Goal: Task Accomplishment & Management: Use online tool/utility

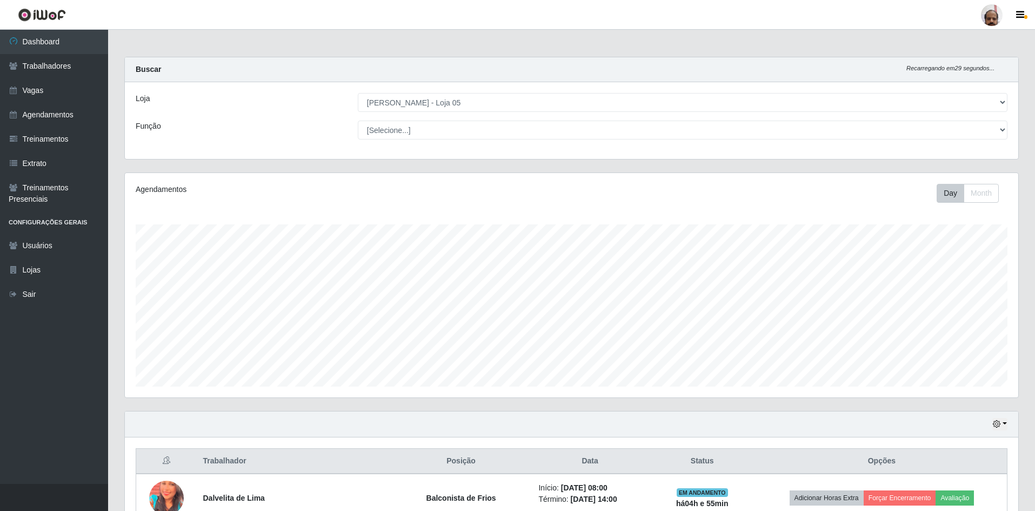
select select "252"
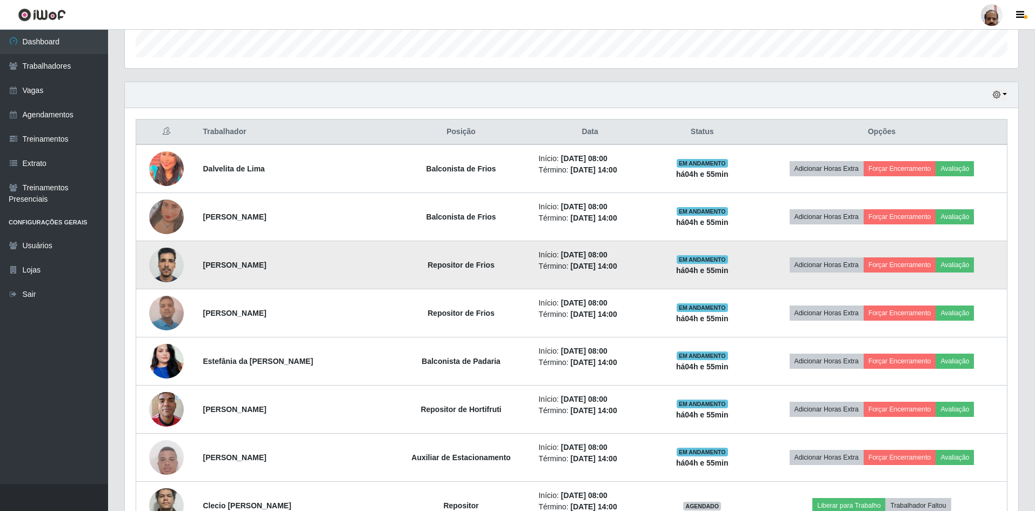
scroll to position [224, 893]
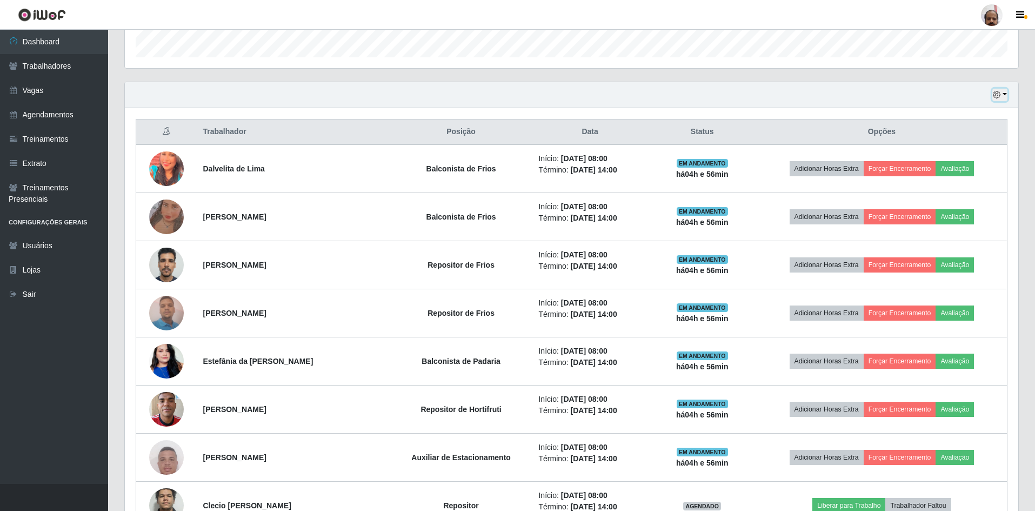
click at [999, 94] on icon "button" at bounding box center [997, 95] width 8 height 8
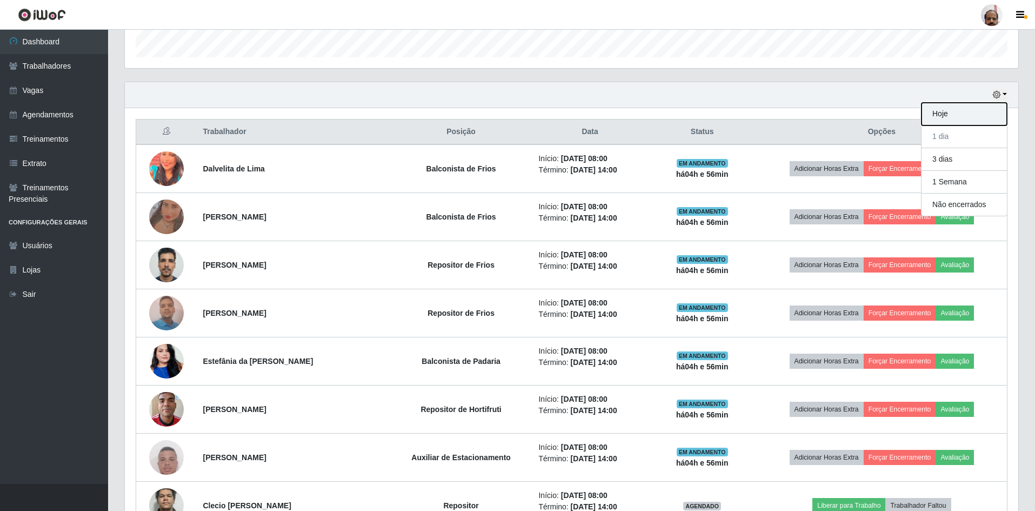
click at [955, 116] on button "Hoje" at bounding box center [963, 114] width 85 height 23
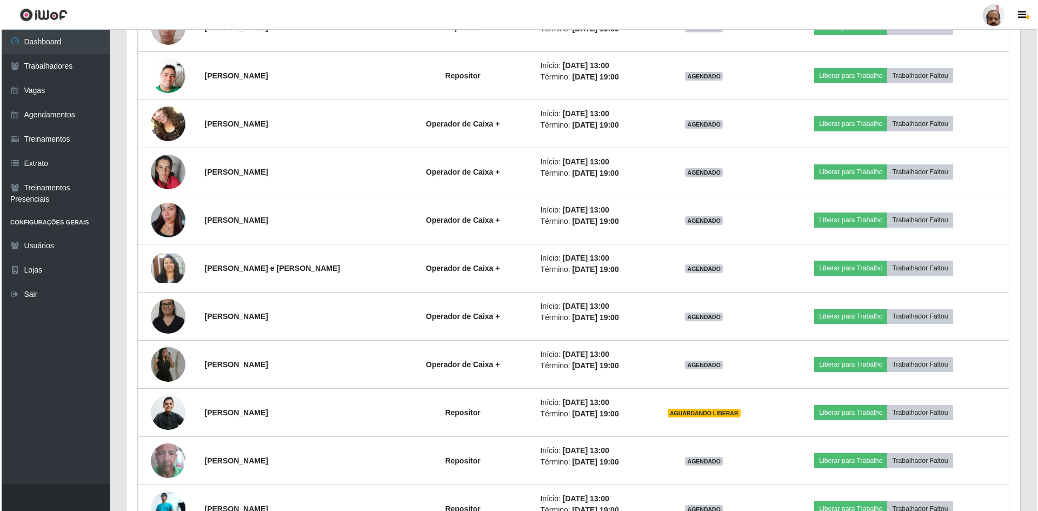
scroll to position [1626, 0]
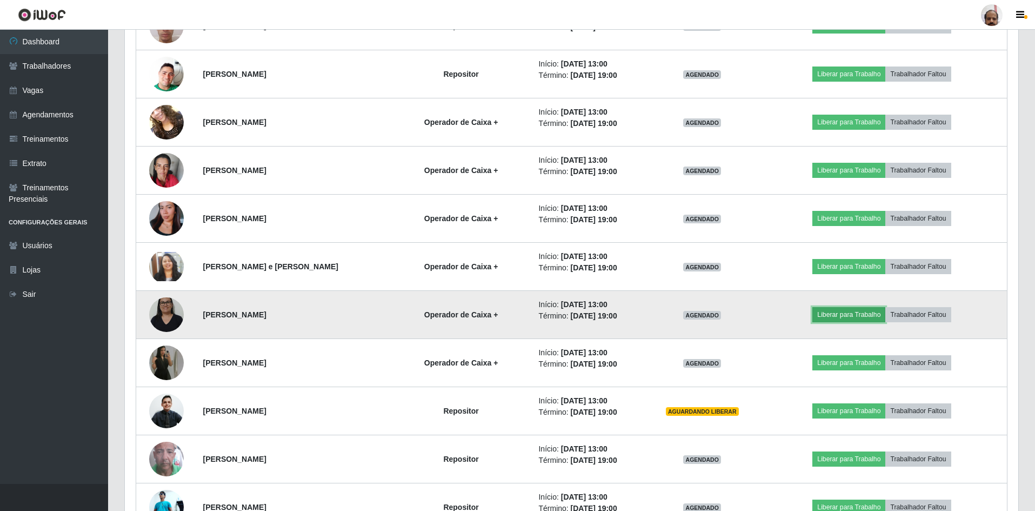
click at [828, 313] on button "Liberar para Trabalho" at bounding box center [848, 314] width 73 height 15
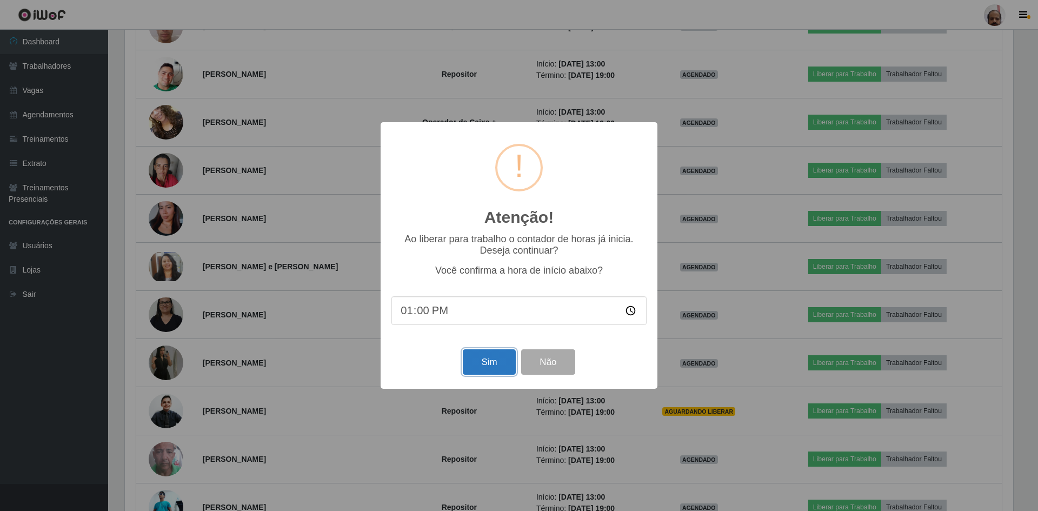
click at [490, 360] on button "Sim" at bounding box center [489, 361] width 52 height 25
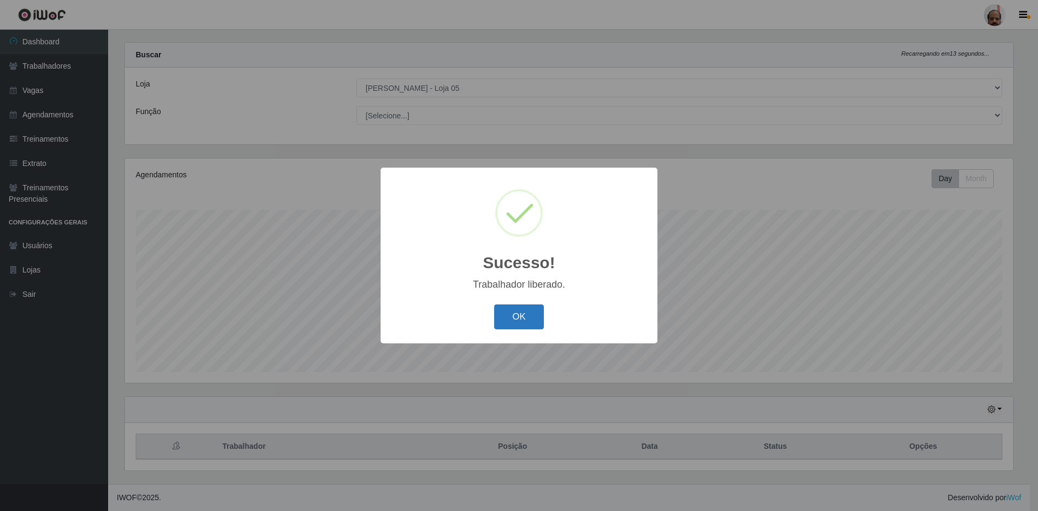
click at [534, 310] on button "OK" at bounding box center [519, 316] width 50 height 25
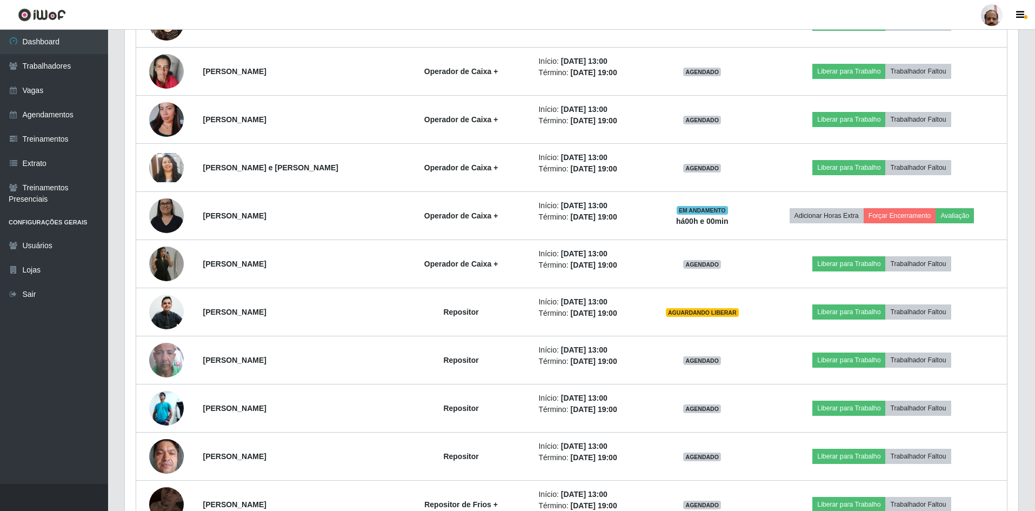
scroll to position [1744, 0]
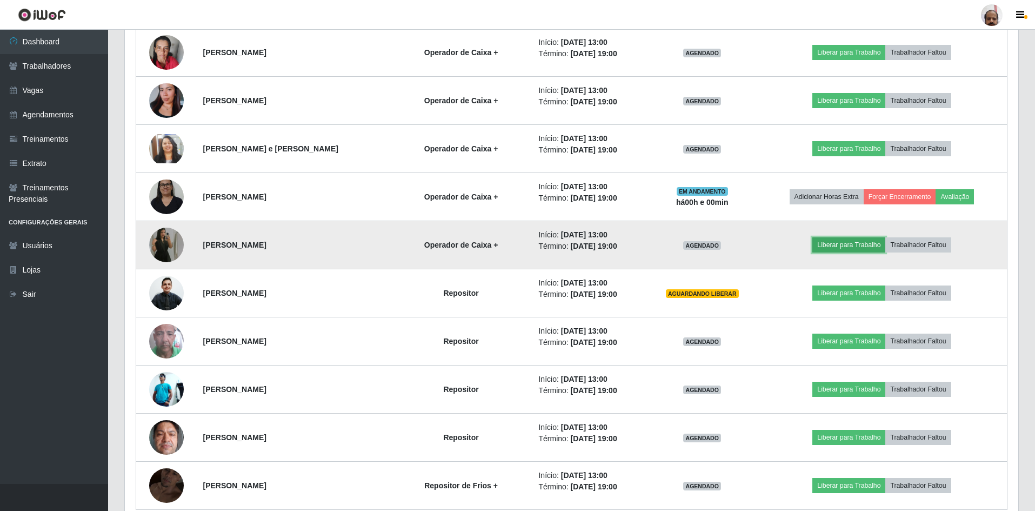
click at [837, 246] on button "Liberar para Trabalho" at bounding box center [848, 244] width 73 height 15
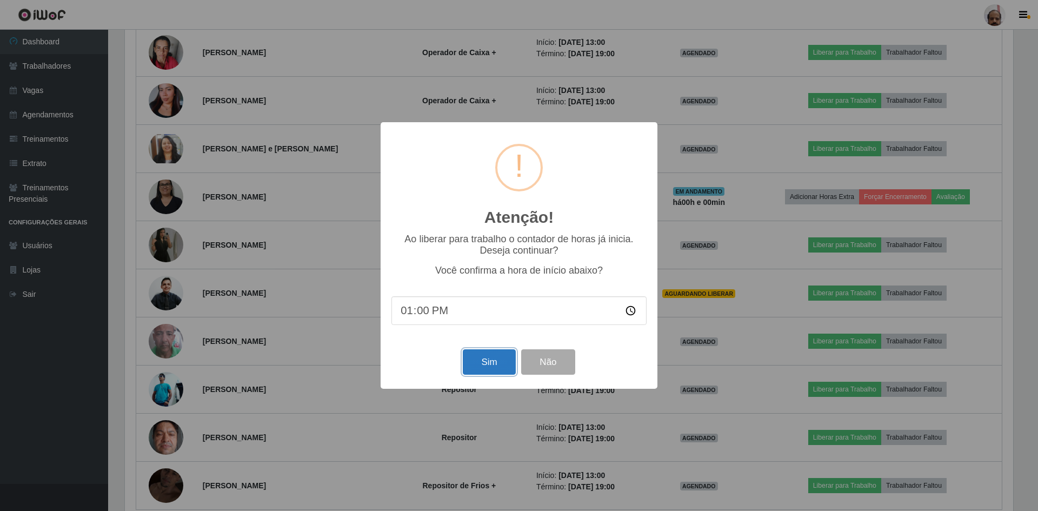
click at [474, 364] on button "Sim" at bounding box center [489, 361] width 52 height 25
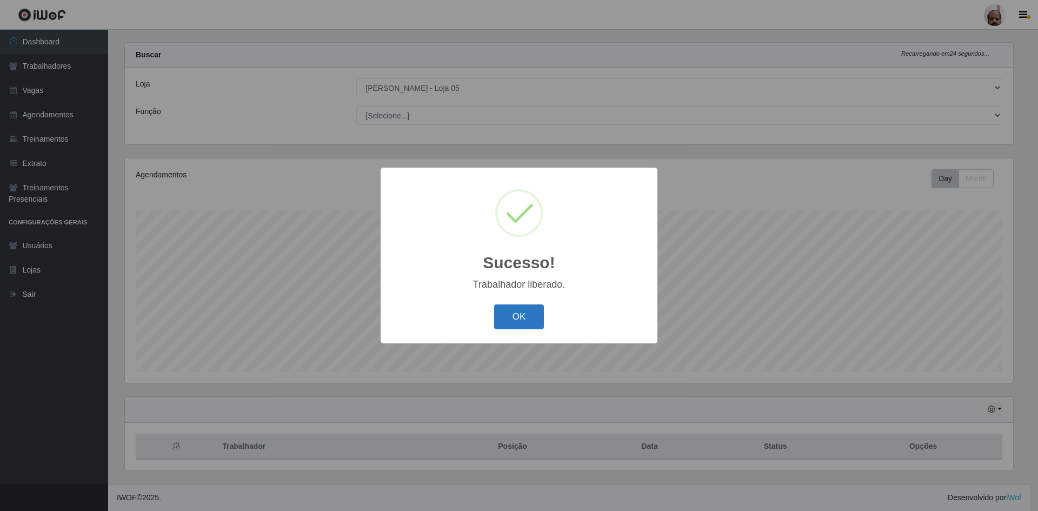
click at [514, 318] on button "OK" at bounding box center [519, 316] width 50 height 25
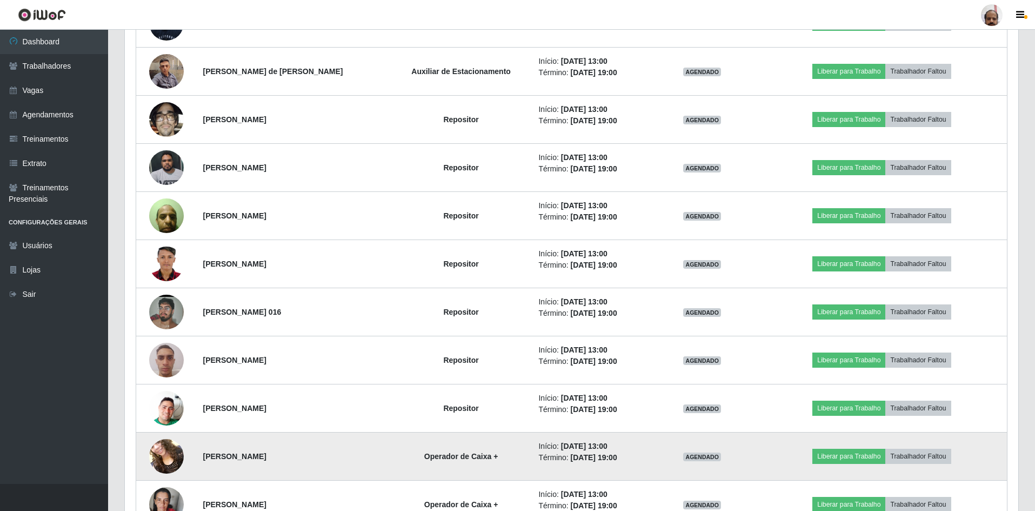
scroll to position [1311, 0]
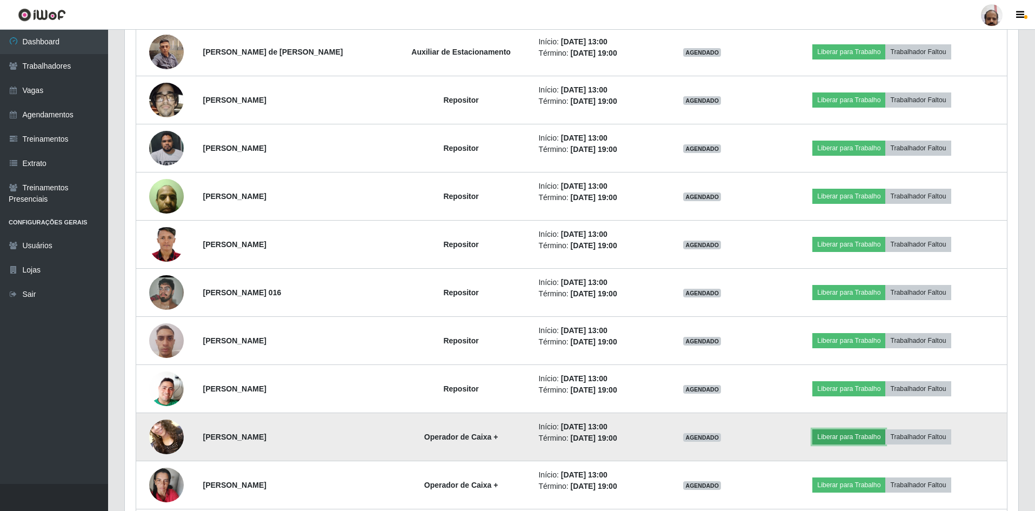
click at [832, 438] on button "Liberar para Trabalho" at bounding box center [848, 436] width 73 height 15
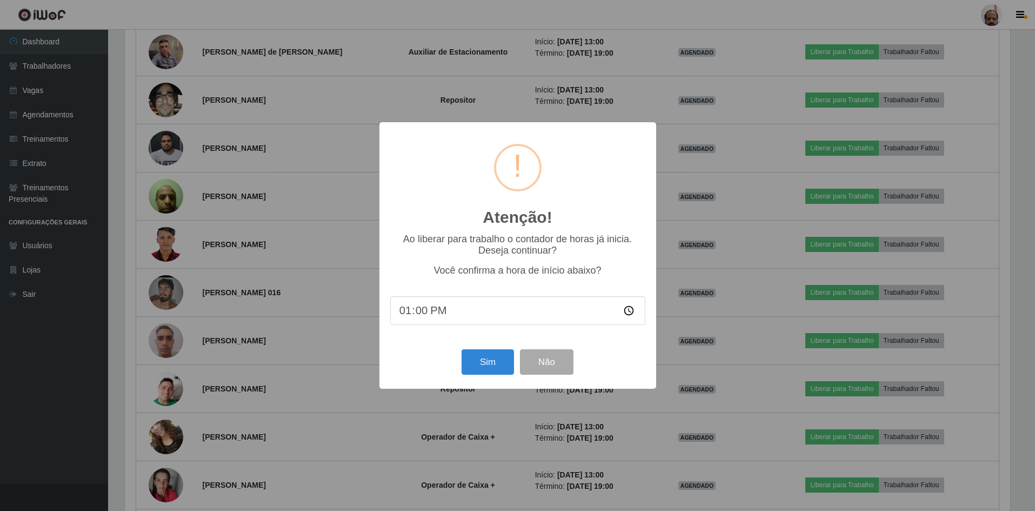
scroll to position [224, 888]
click at [492, 364] on button "Sim" at bounding box center [489, 361] width 52 height 25
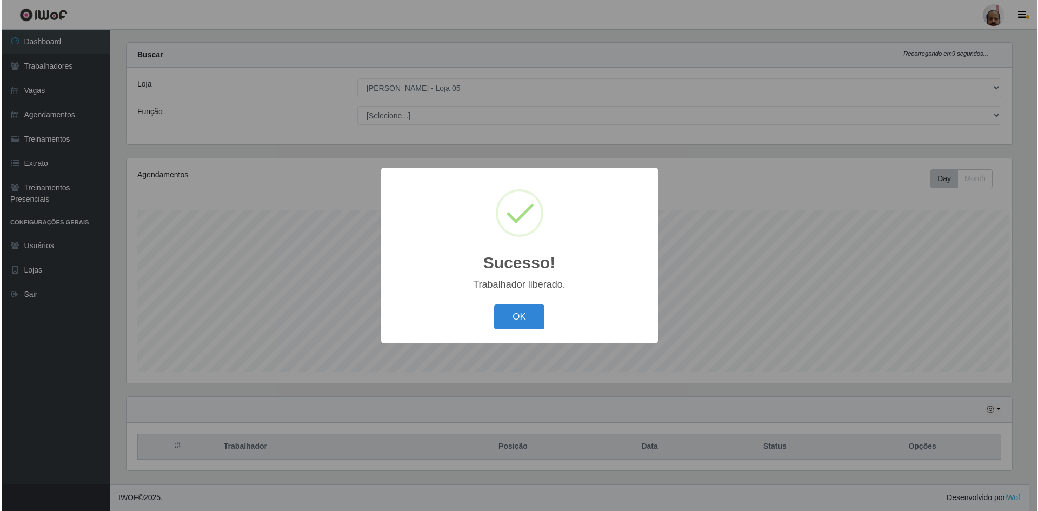
scroll to position [0, 0]
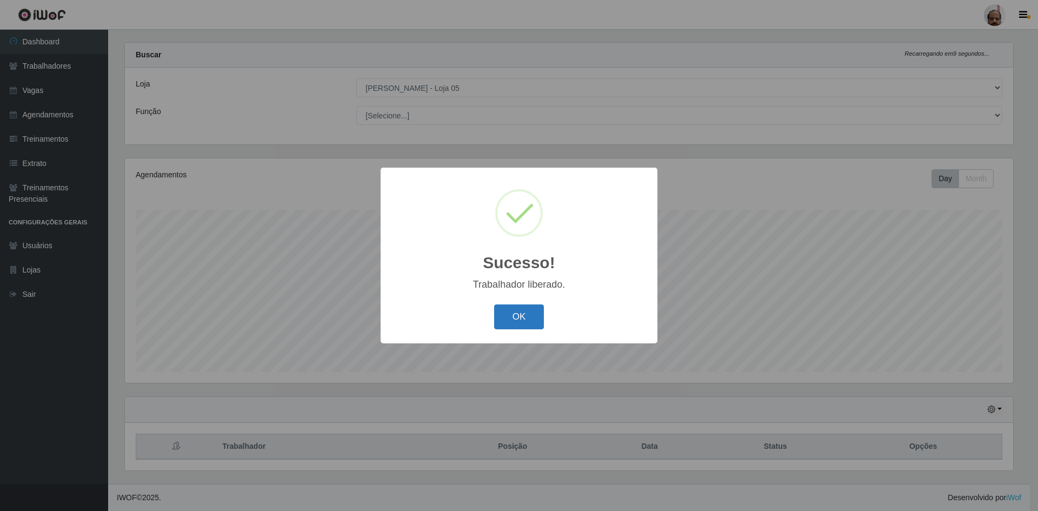
click at [510, 311] on button "OK" at bounding box center [519, 316] width 50 height 25
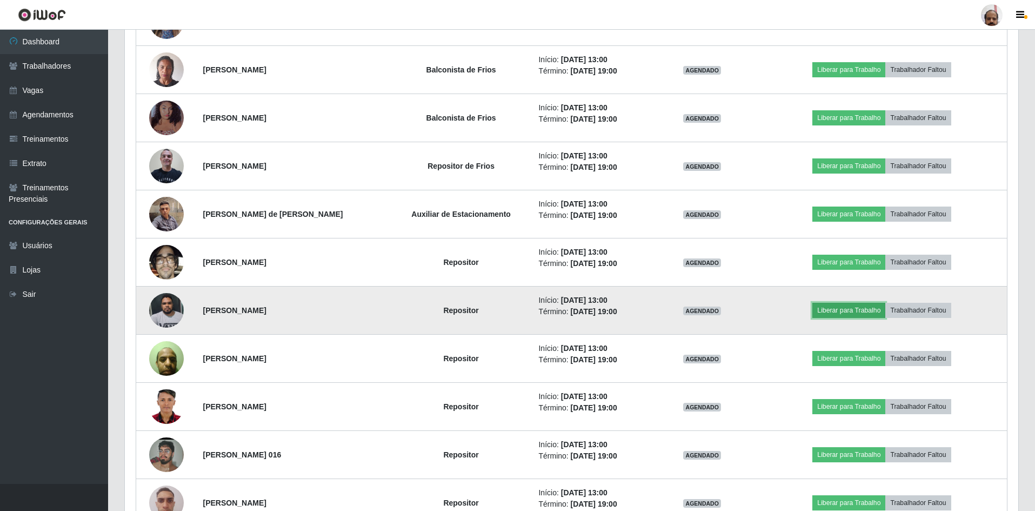
click at [827, 311] on button "Liberar para Trabalho" at bounding box center [848, 310] width 73 height 15
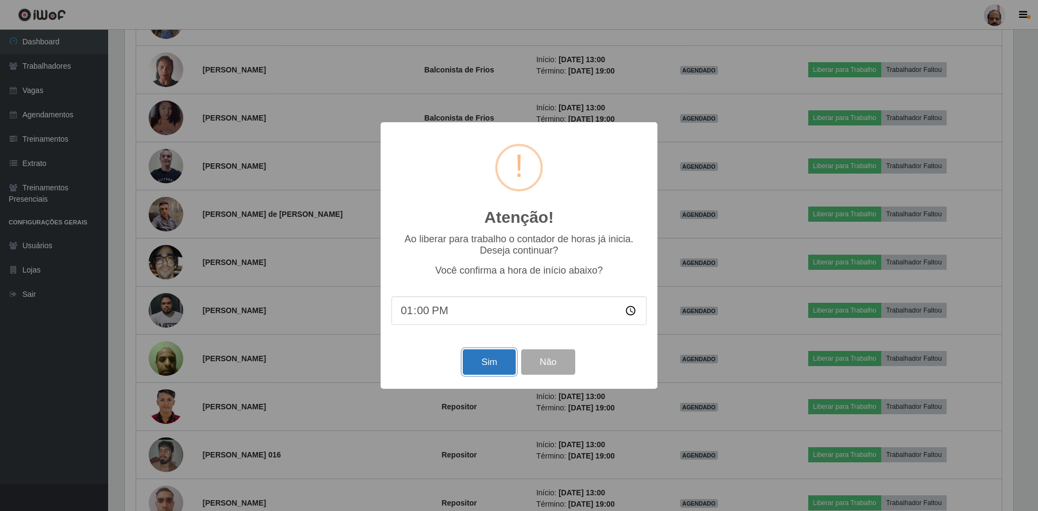
click at [491, 362] on button "Sim" at bounding box center [489, 361] width 52 height 25
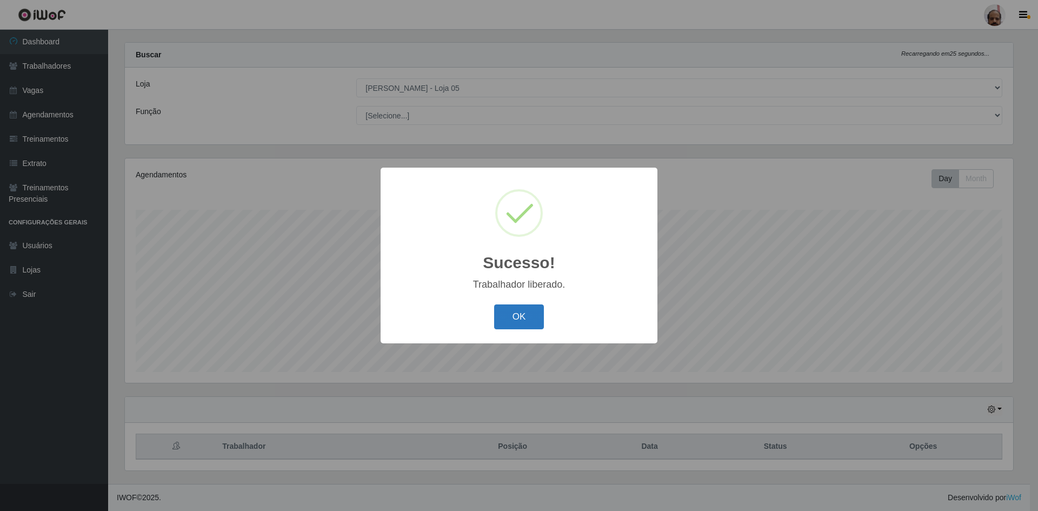
click at [514, 313] on button "OK" at bounding box center [519, 316] width 50 height 25
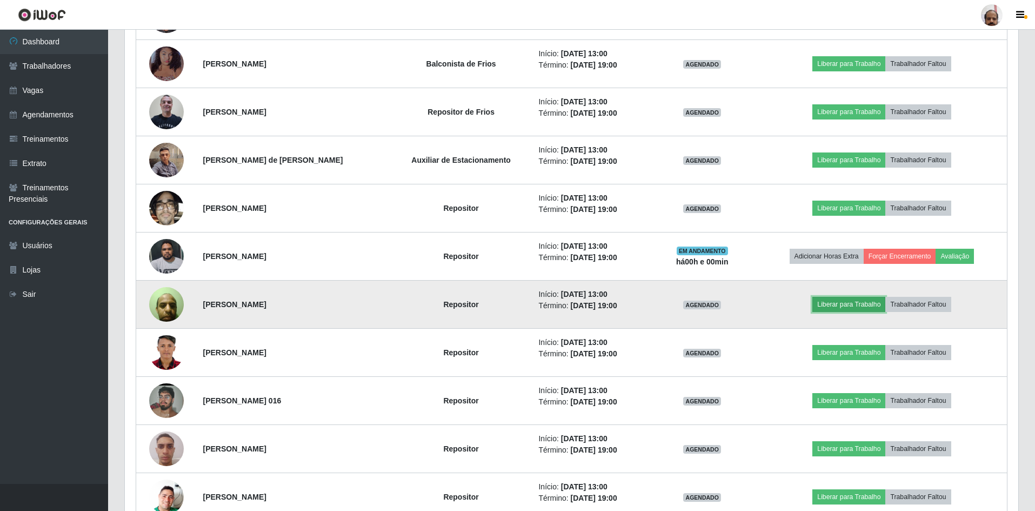
click at [871, 304] on button "Liberar para Trabalho" at bounding box center [848, 304] width 73 height 15
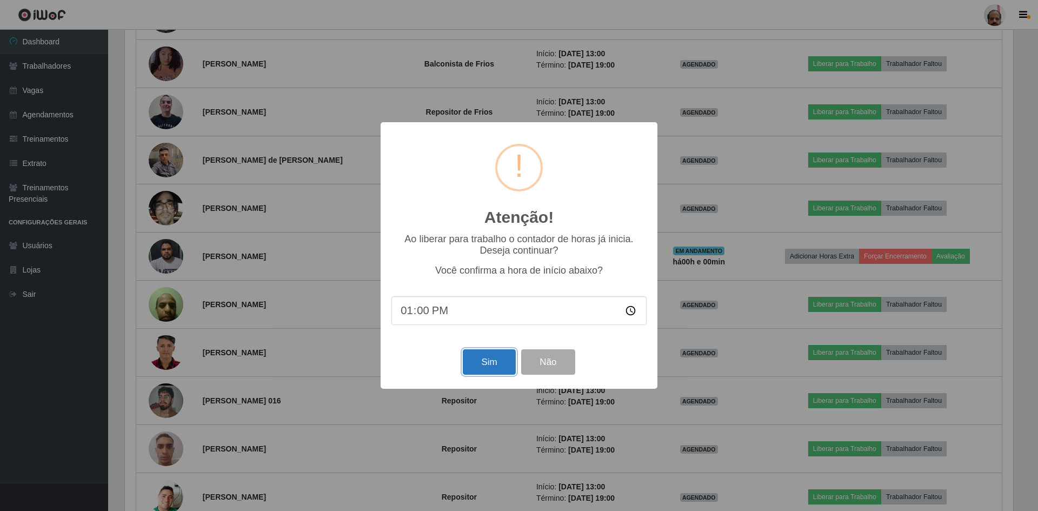
click at [481, 370] on button "Sim" at bounding box center [489, 361] width 52 height 25
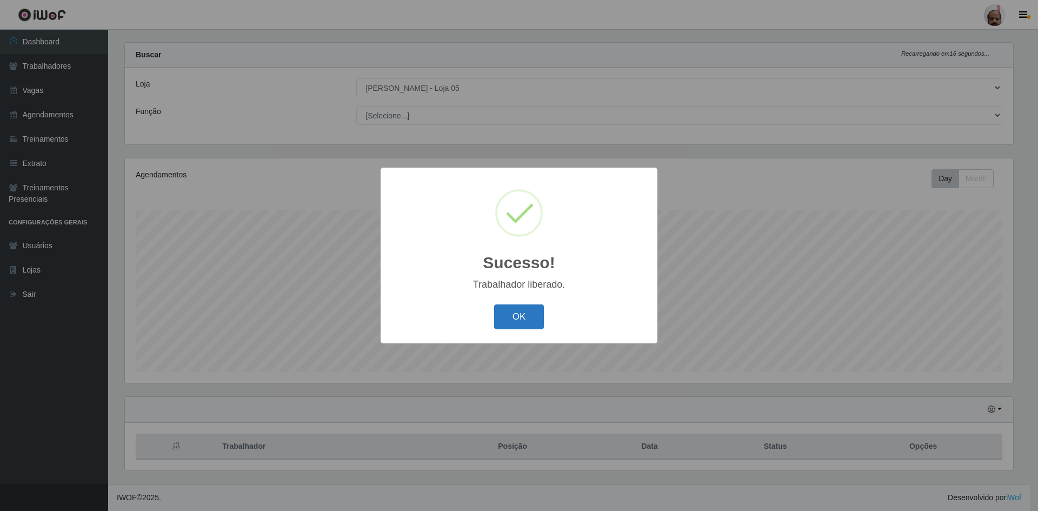
click at [519, 314] on button "OK" at bounding box center [519, 316] width 50 height 25
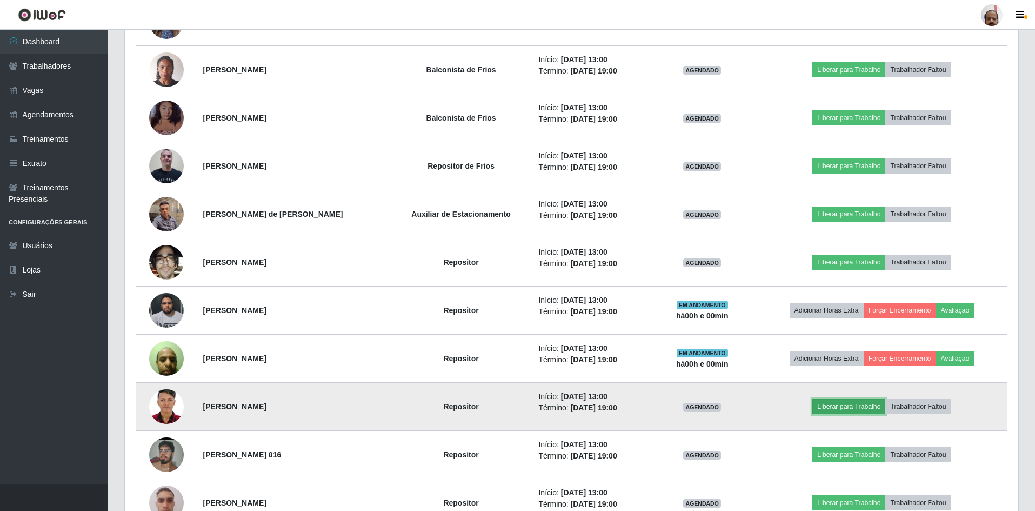
click at [840, 404] on button "Liberar para Trabalho" at bounding box center [848, 406] width 73 height 15
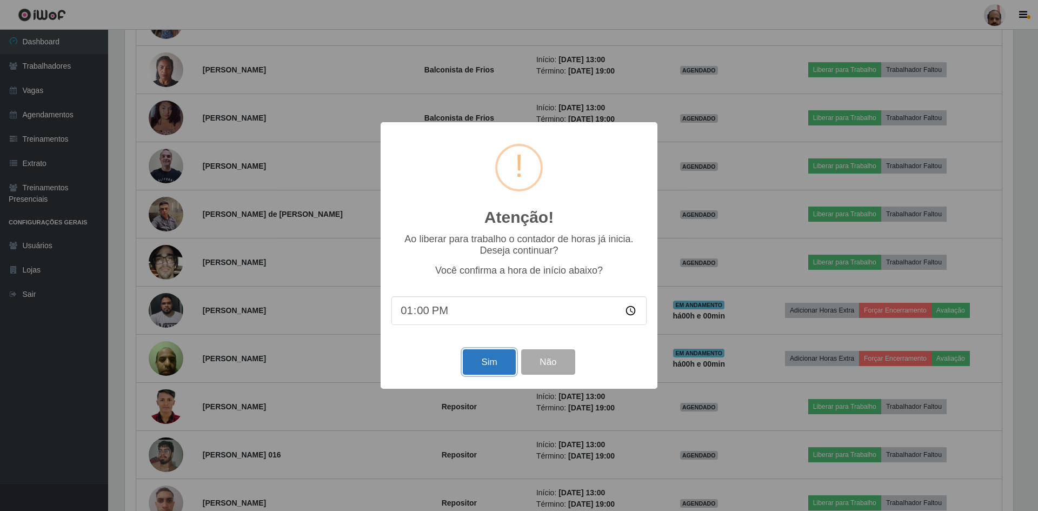
click at [482, 358] on button "Sim" at bounding box center [489, 361] width 52 height 25
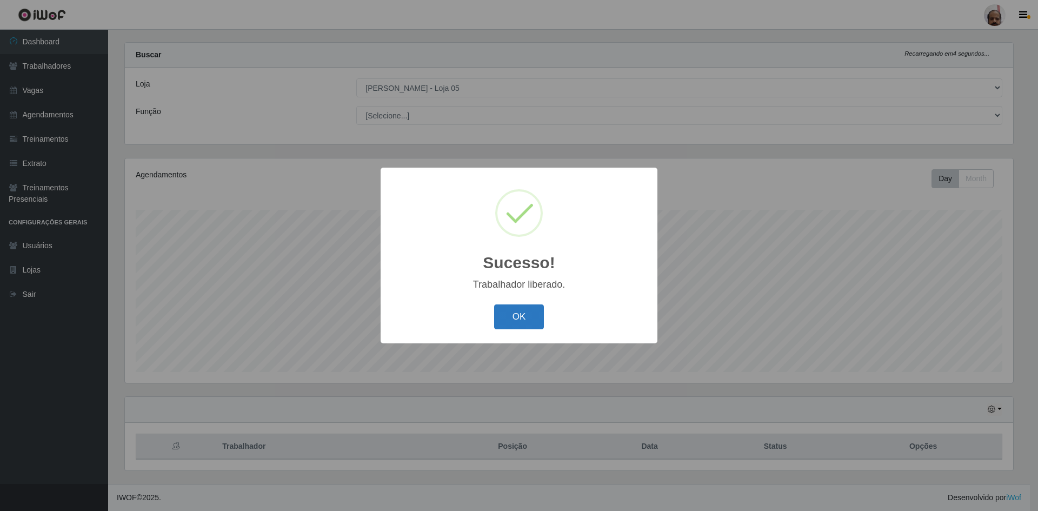
click at [510, 324] on button "OK" at bounding box center [519, 316] width 50 height 25
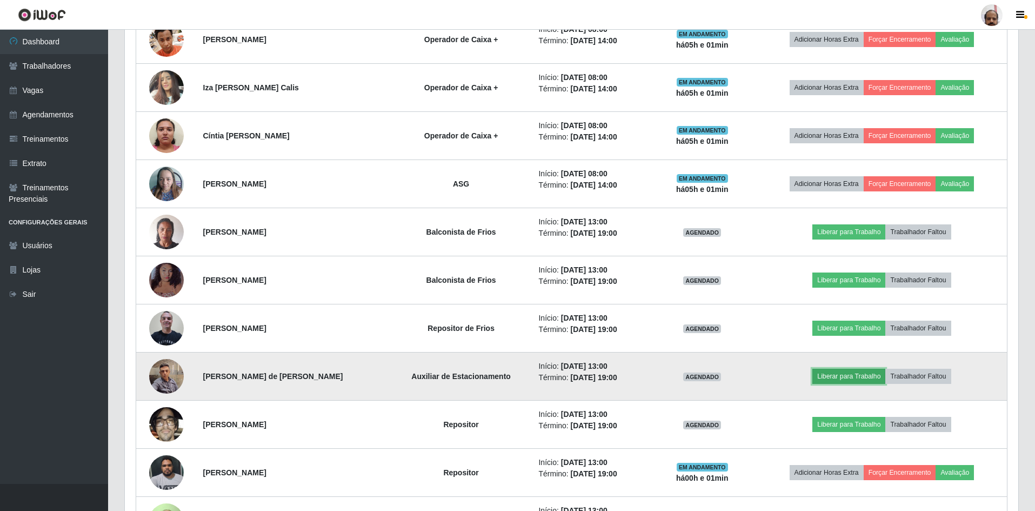
click at [854, 377] on button "Liberar para Trabalho" at bounding box center [848, 376] width 73 height 15
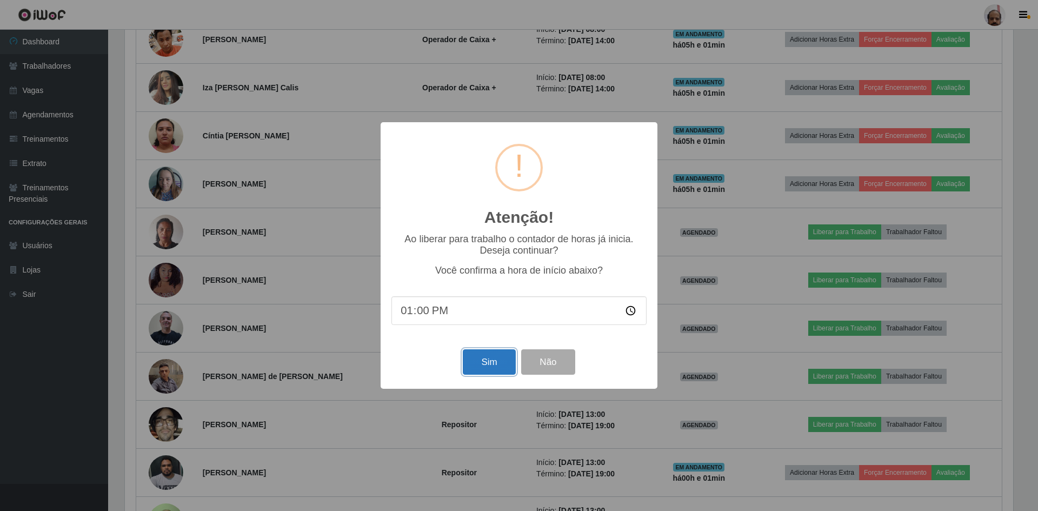
click at [490, 363] on button "Sim" at bounding box center [489, 361] width 52 height 25
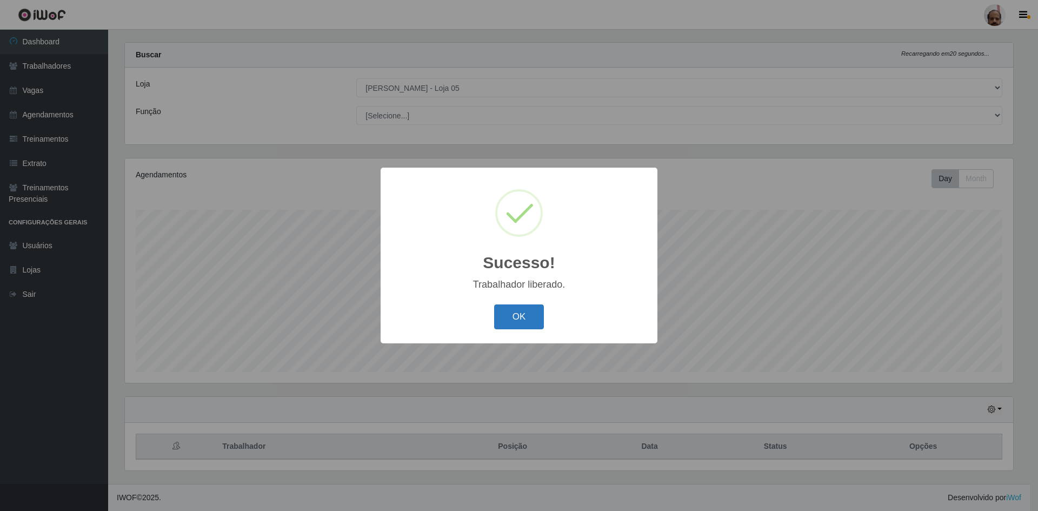
click at [531, 314] on button "OK" at bounding box center [519, 316] width 50 height 25
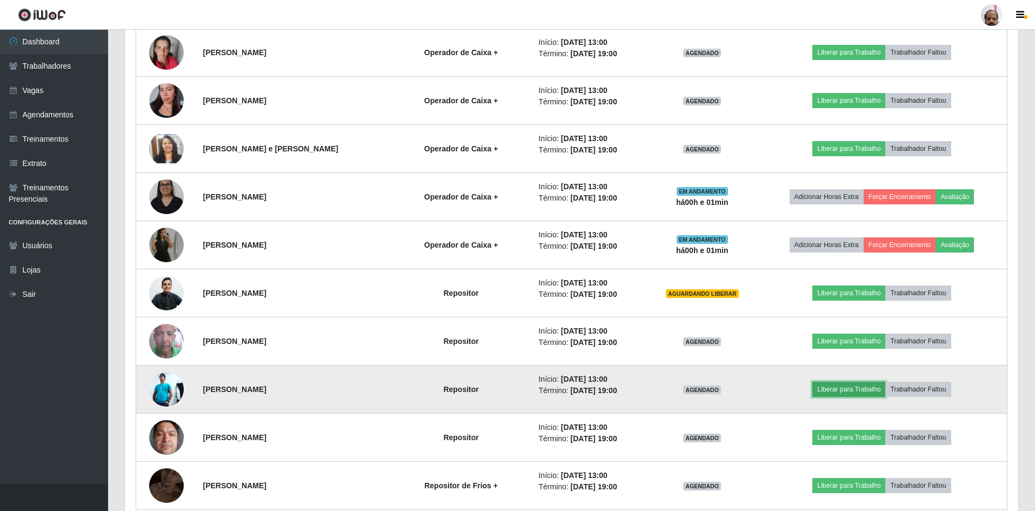
click at [825, 386] on button "Liberar para Trabalho" at bounding box center [848, 389] width 73 height 15
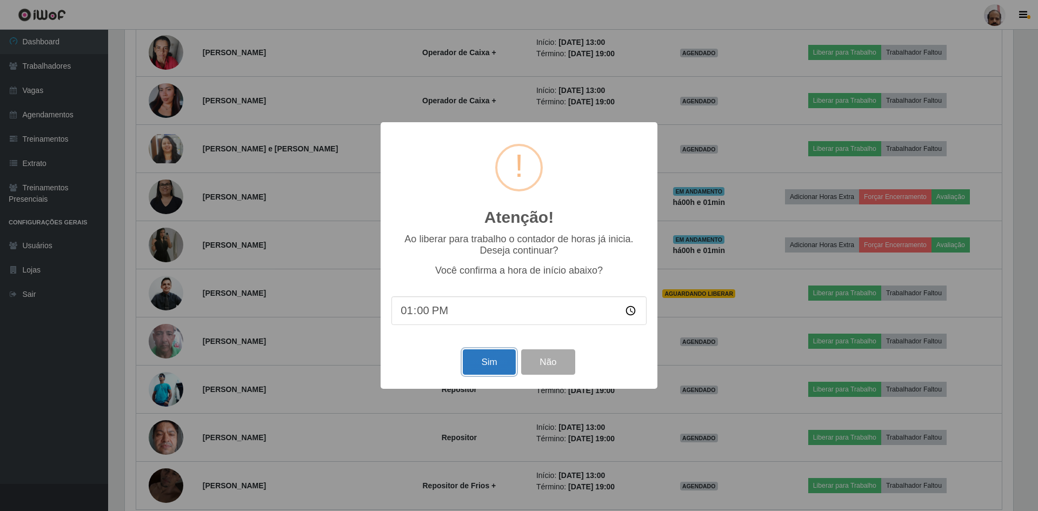
click at [478, 363] on button "Sim" at bounding box center [489, 361] width 52 height 25
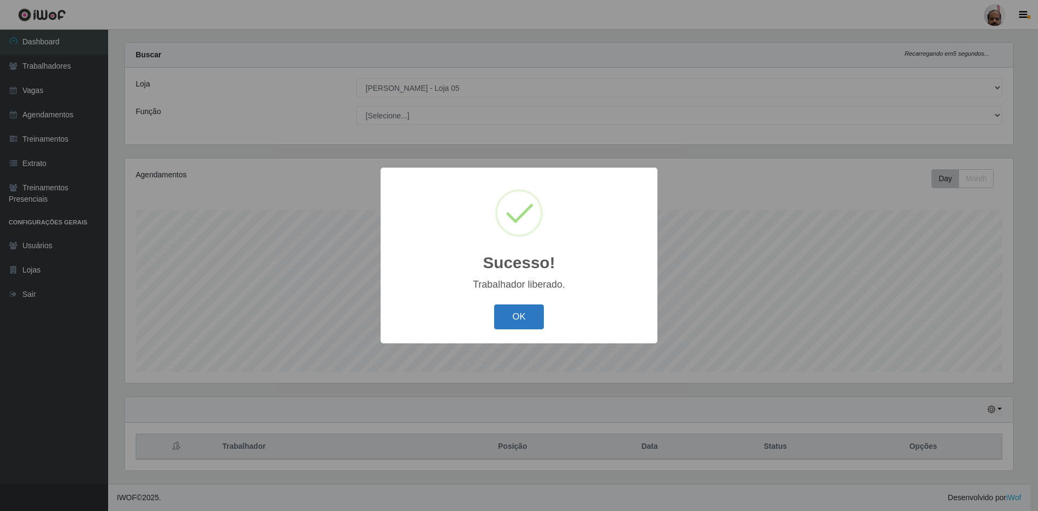
click at [509, 322] on button "OK" at bounding box center [519, 316] width 50 height 25
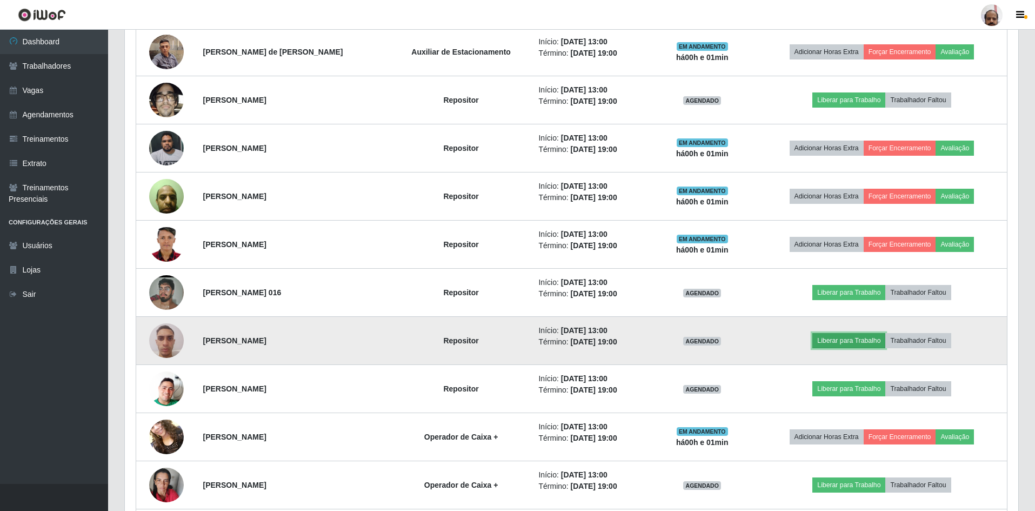
click at [845, 338] on button "Liberar para Trabalho" at bounding box center [848, 340] width 73 height 15
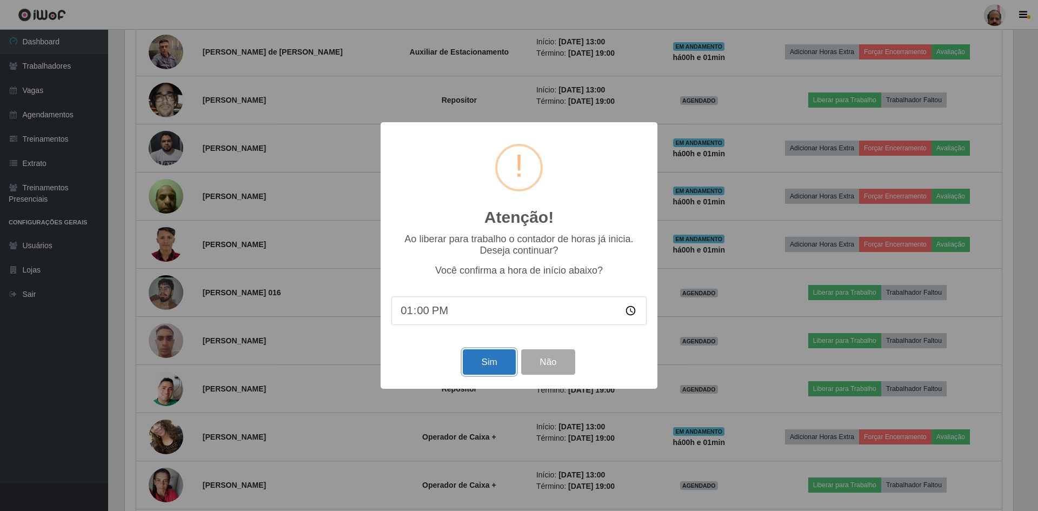
click at [480, 367] on button "Sim" at bounding box center [489, 361] width 52 height 25
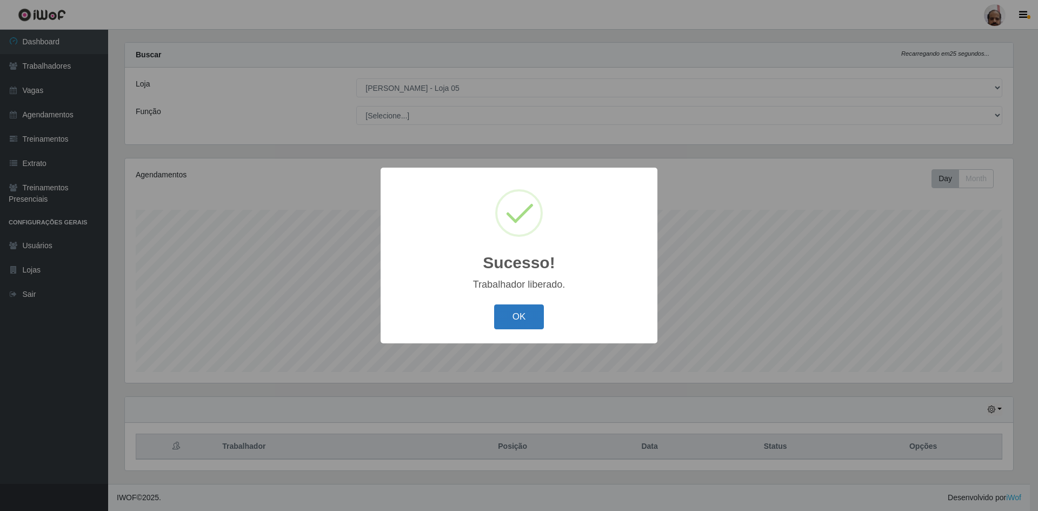
click at [520, 316] on button "OK" at bounding box center [519, 316] width 50 height 25
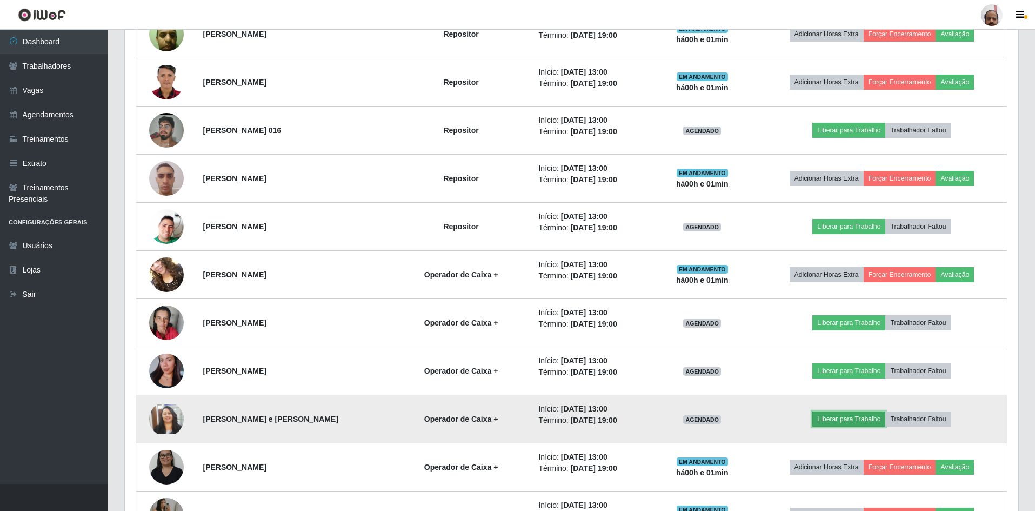
click at [825, 419] on button "Liberar para Trabalho" at bounding box center [848, 418] width 73 height 15
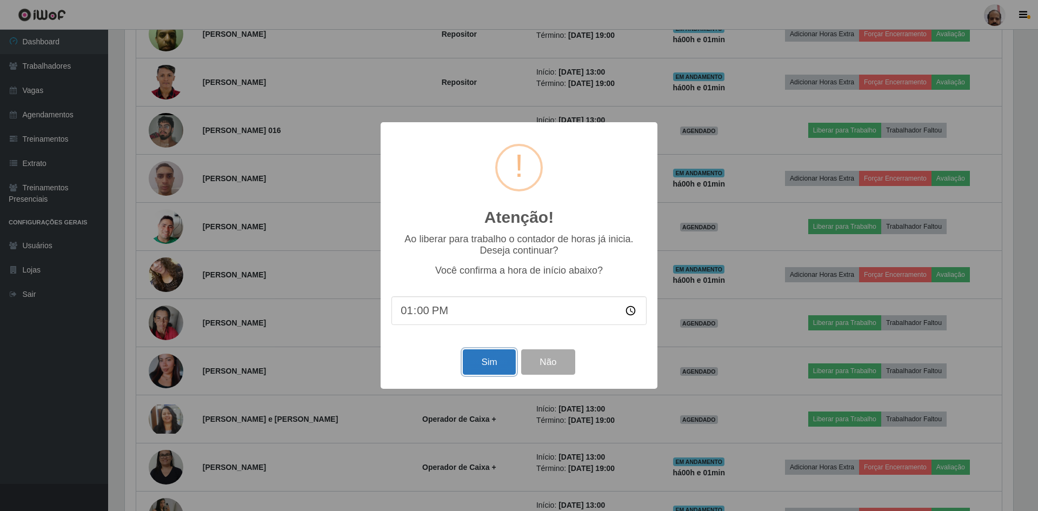
click at [484, 363] on button "Sim" at bounding box center [489, 361] width 52 height 25
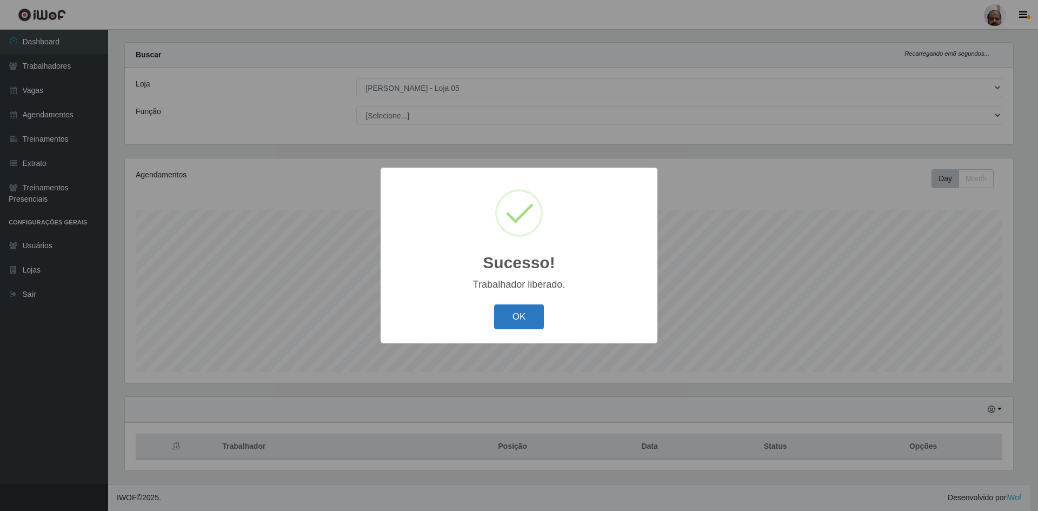
click at [516, 311] on button "OK" at bounding box center [519, 316] width 50 height 25
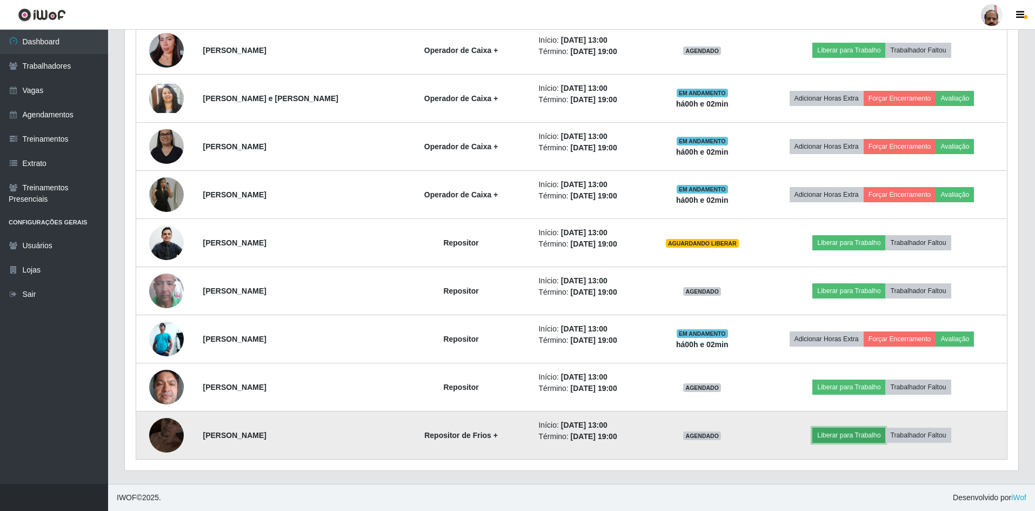
click at [829, 434] on button "Liberar para Trabalho" at bounding box center [848, 434] width 73 height 15
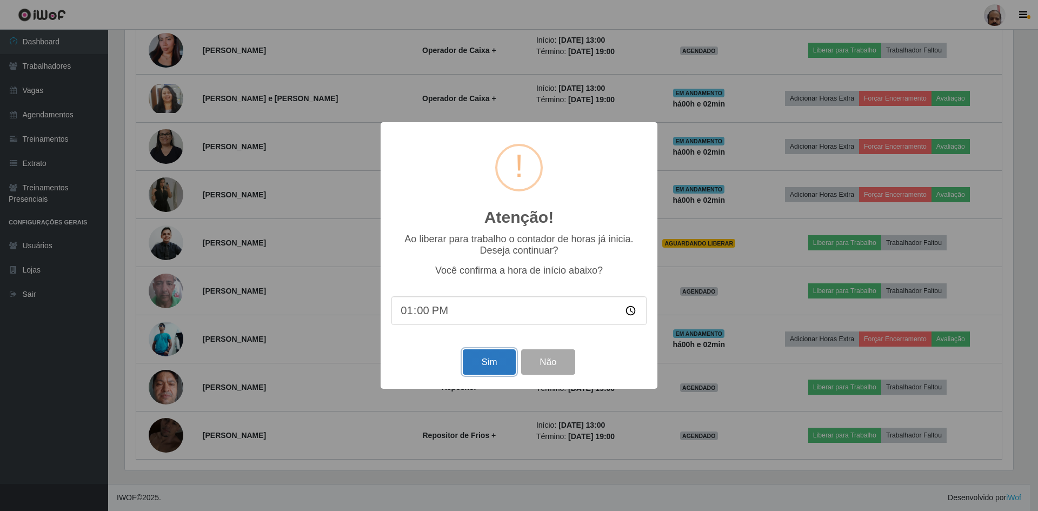
click at [493, 363] on button "Sim" at bounding box center [489, 361] width 52 height 25
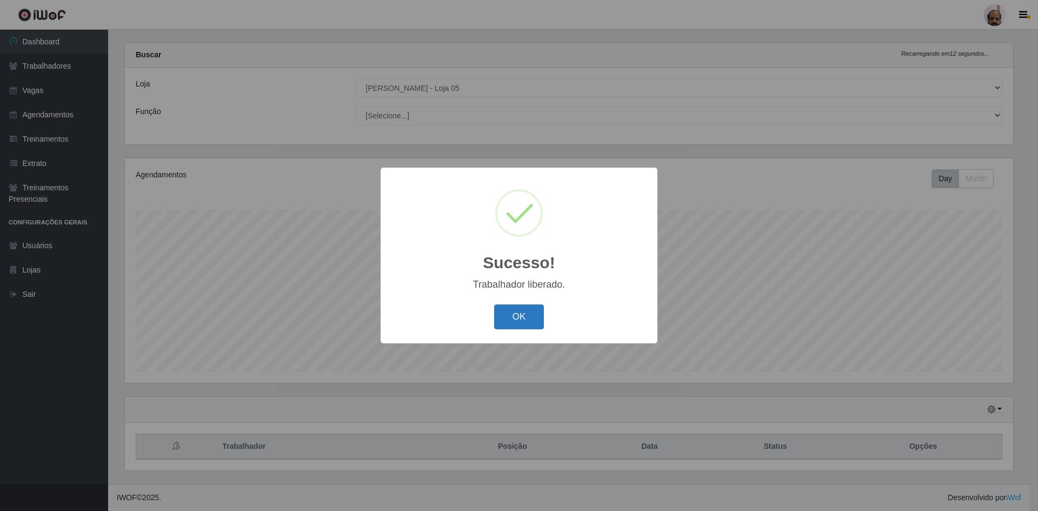
click at [510, 317] on button "OK" at bounding box center [519, 316] width 50 height 25
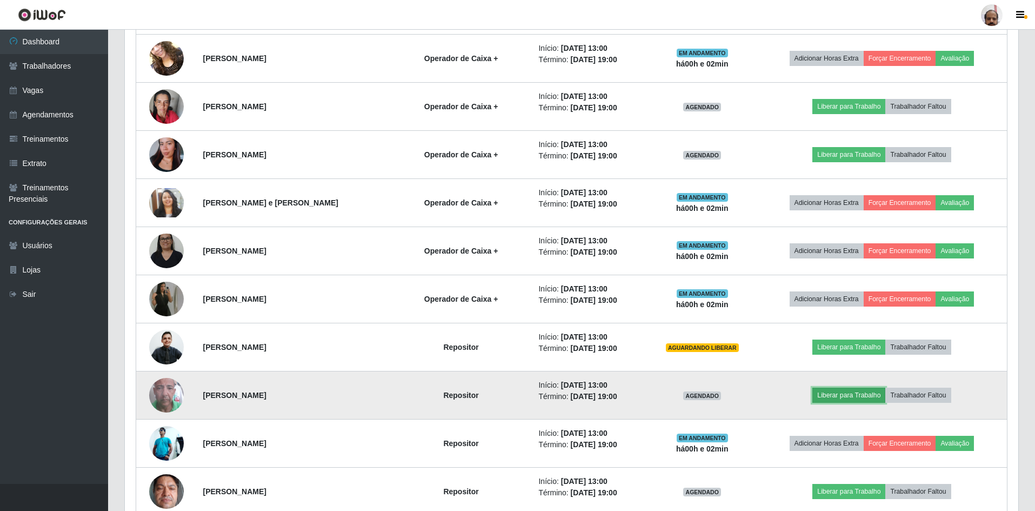
click at [838, 392] on button "Liberar para Trabalho" at bounding box center [848, 394] width 73 height 15
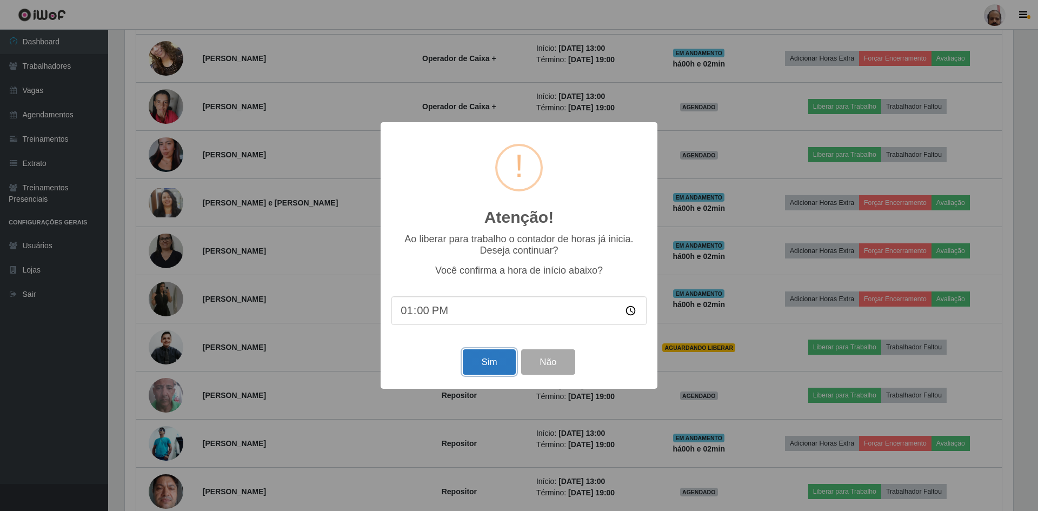
click at [492, 361] on button "Sim" at bounding box center [489, 361] width 52 height 25
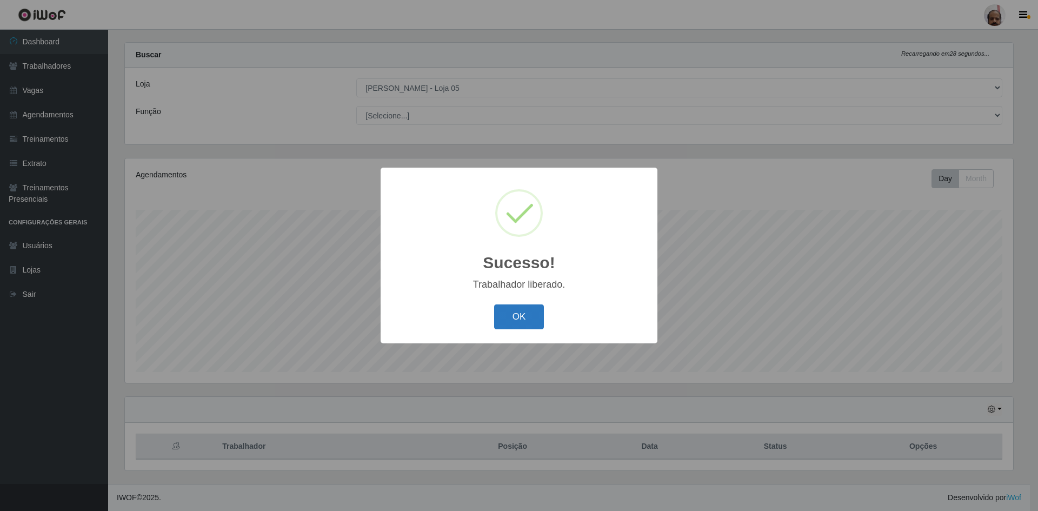
click at [535, 319] on button "OK" at bounding box center [519, 316] width 50 height 25
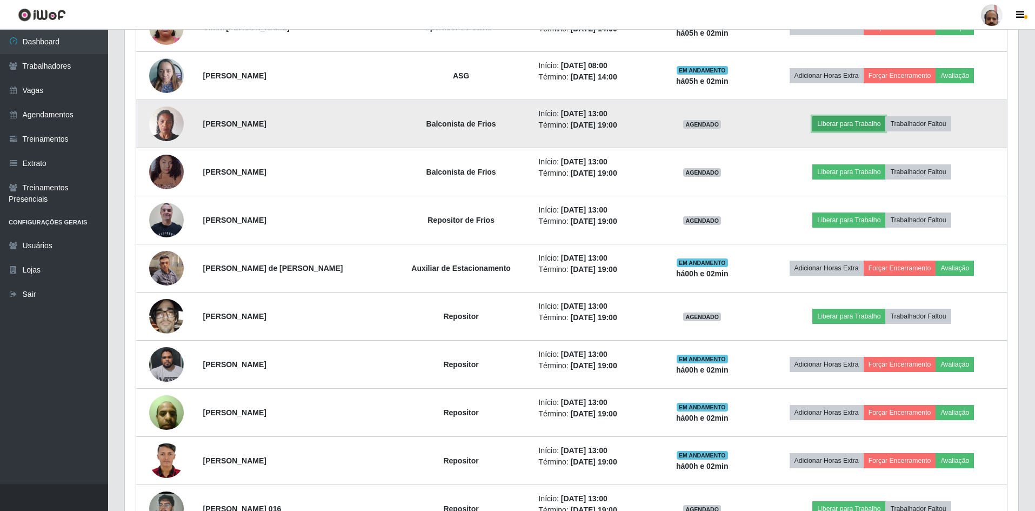
click at [863, 122] on button "Liberar para Trabalho" at bounding box center [848, 123] width 73 height 15
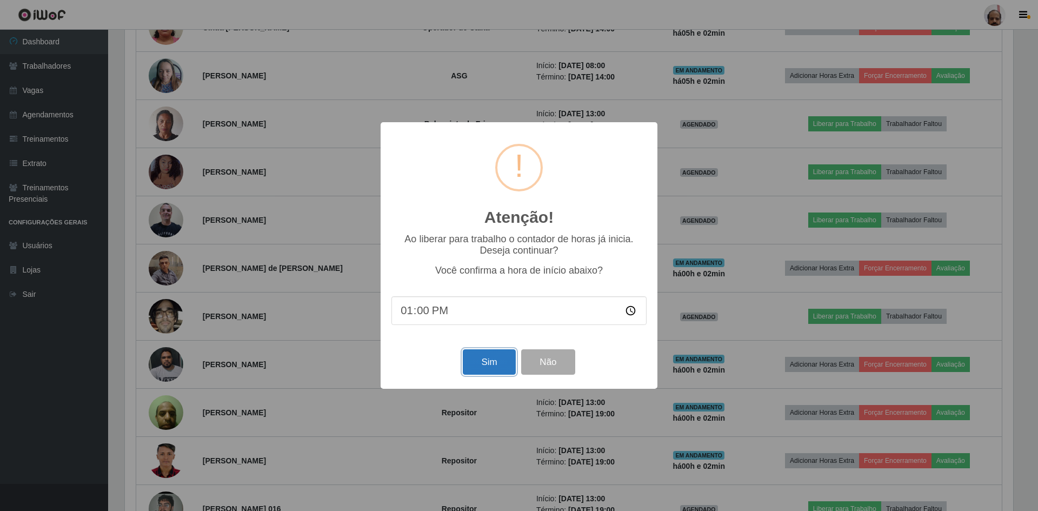
click at [486, 360] on button "Sim" at bounding box center [489, 361] width 52 height 25
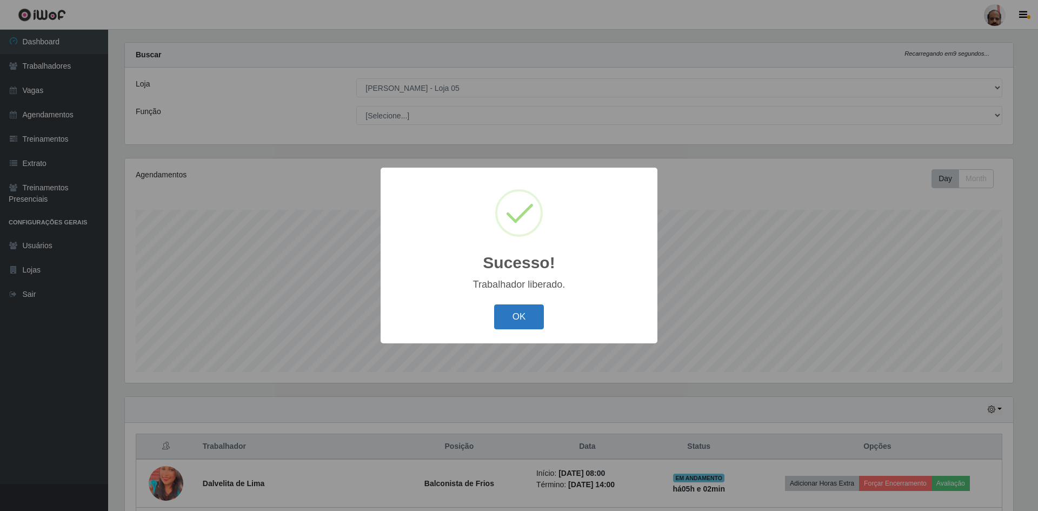
click at [528, 311] on button "OK" at bounding box center [519, 316] width 50 height 25
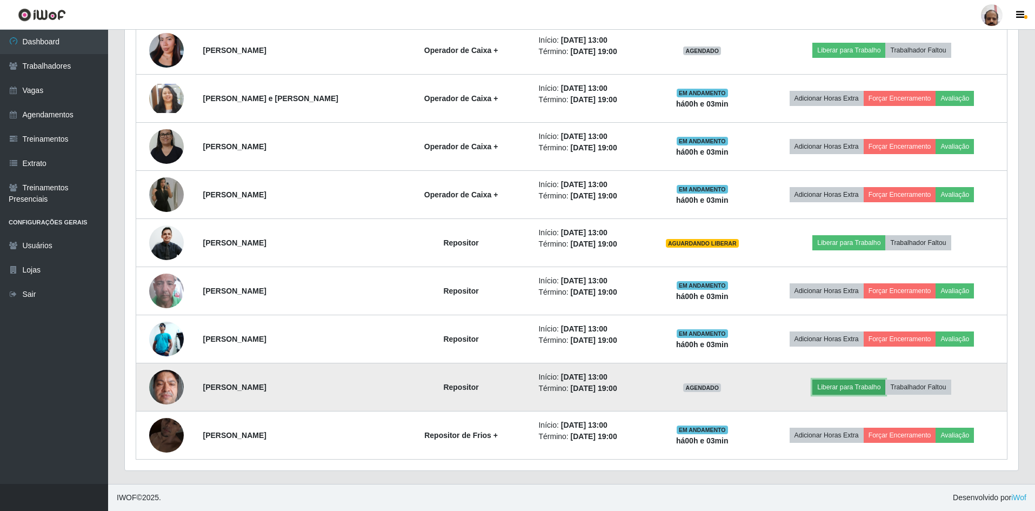
click at [829, 384] on button "Liberar para Trabalho" at bounding box center [848, 386] width 73 height 15
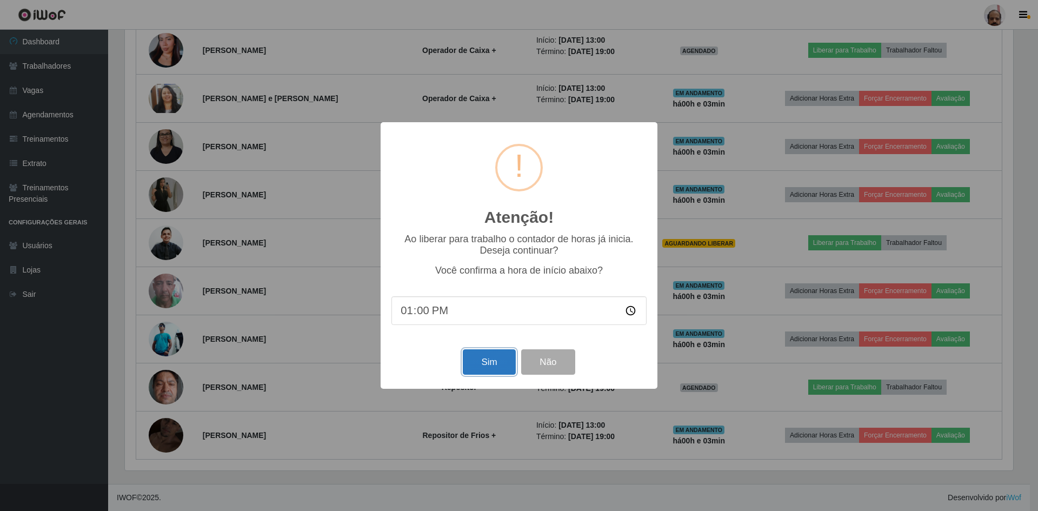
click at [497, 361] on button "Sim" at bounding box center [489, 361] width 52 height 25
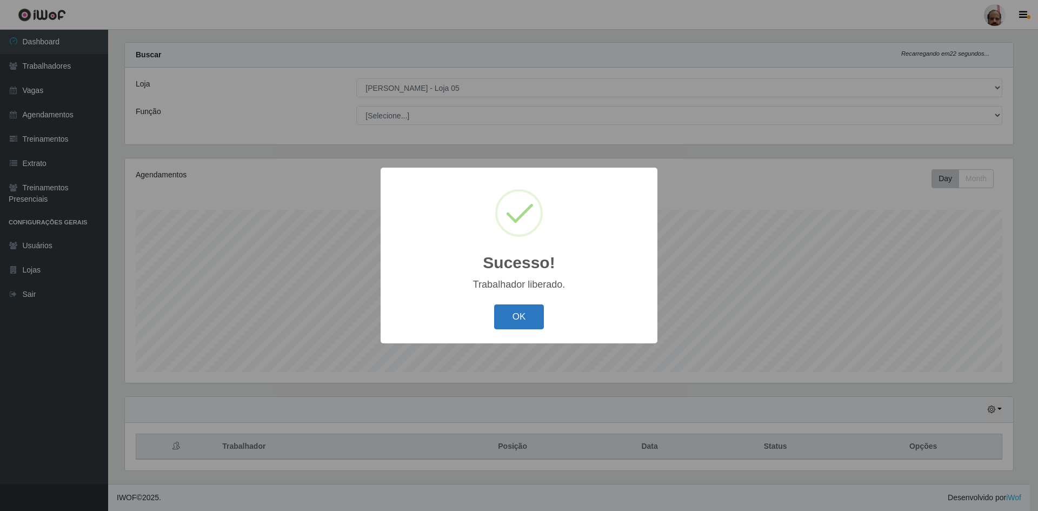
click at [529, 315] on button "OK" at bounding box center [519, 316] width 50 height 25
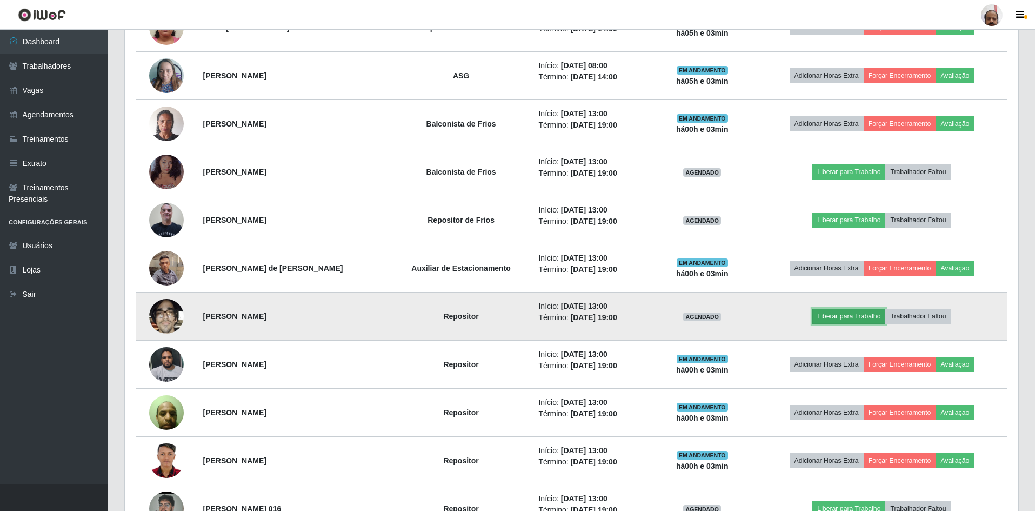
click at [828, 313] on button "Liberar para Trabalho" at bounding box center [848, 316] width 73 height 15
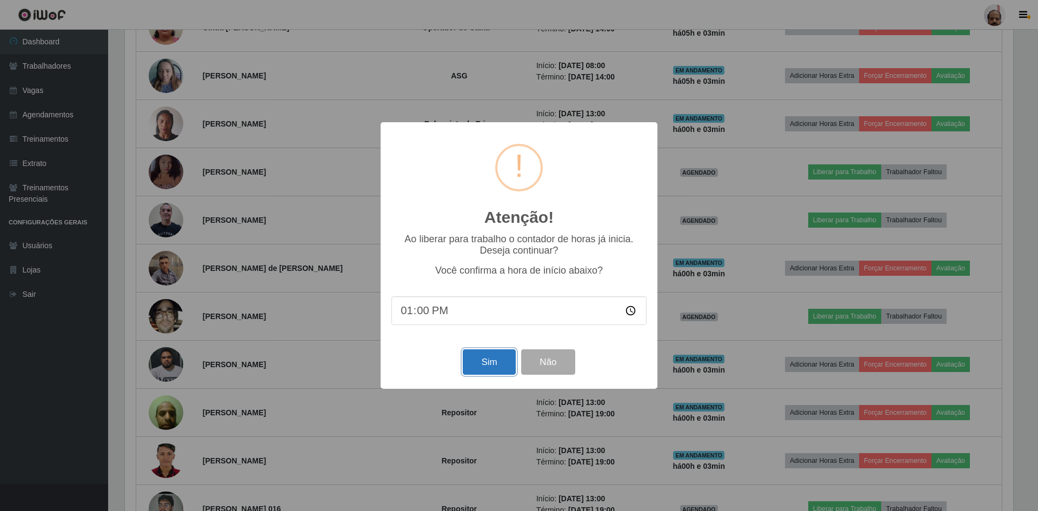
click at [495, 363] on button "Sim" at bounding box center [489, 361] width 52 height 25
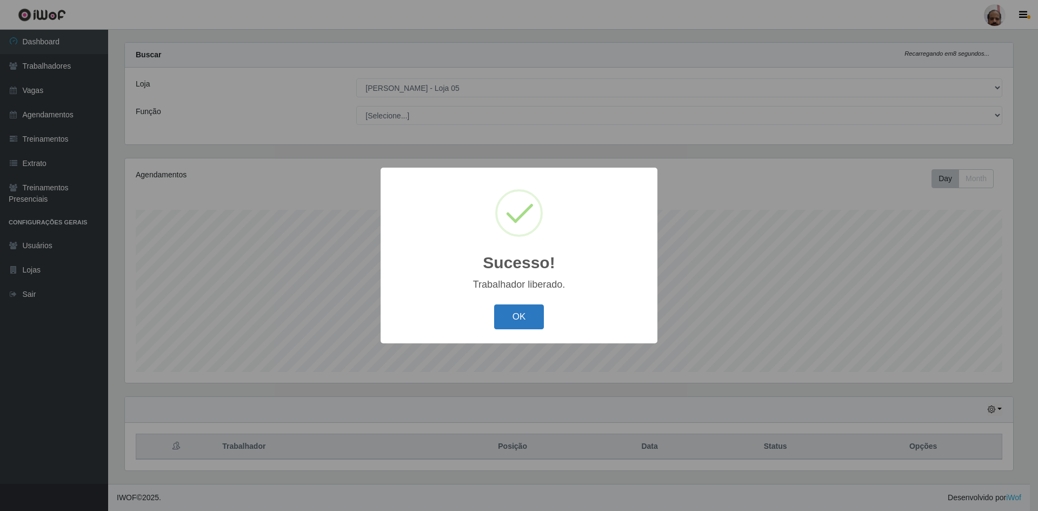
click at [514, 315] on button "OK" at bounding box center [519, 316] width 50 height 25
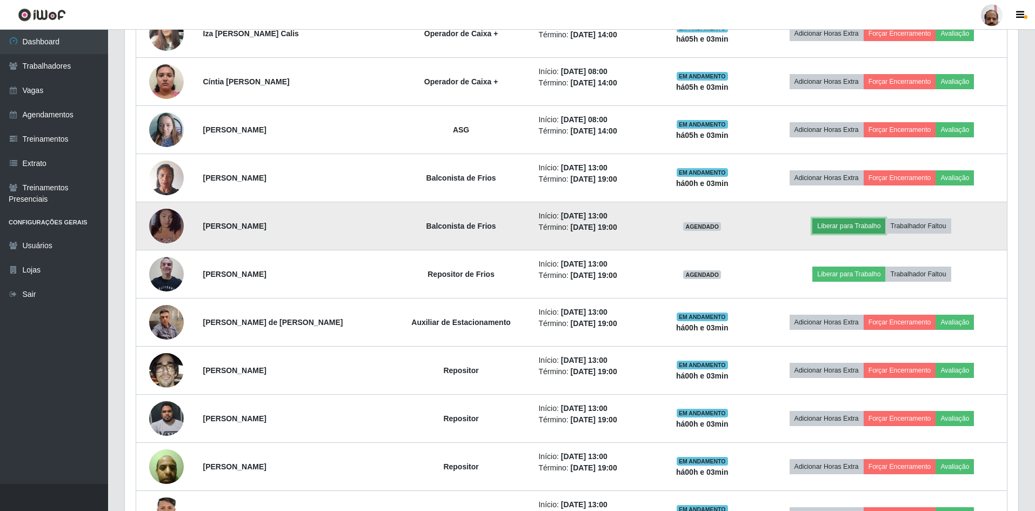
click at [840, 224] on button "Liberar para Trabalho" at bounding box center [848, 225] width 73 height 15
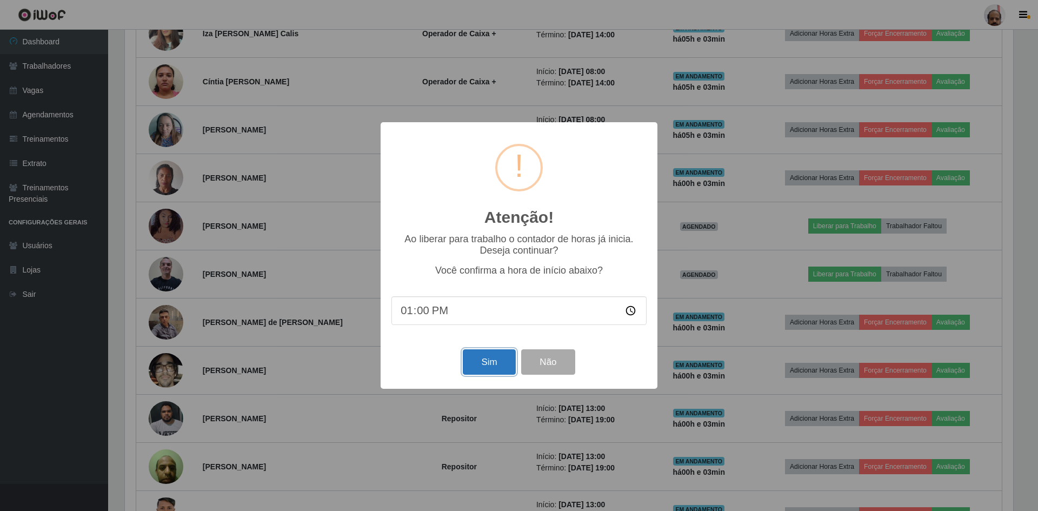
click at [485, 363] on button "Sim" at bounding box center [489, 361] width 52 height 25
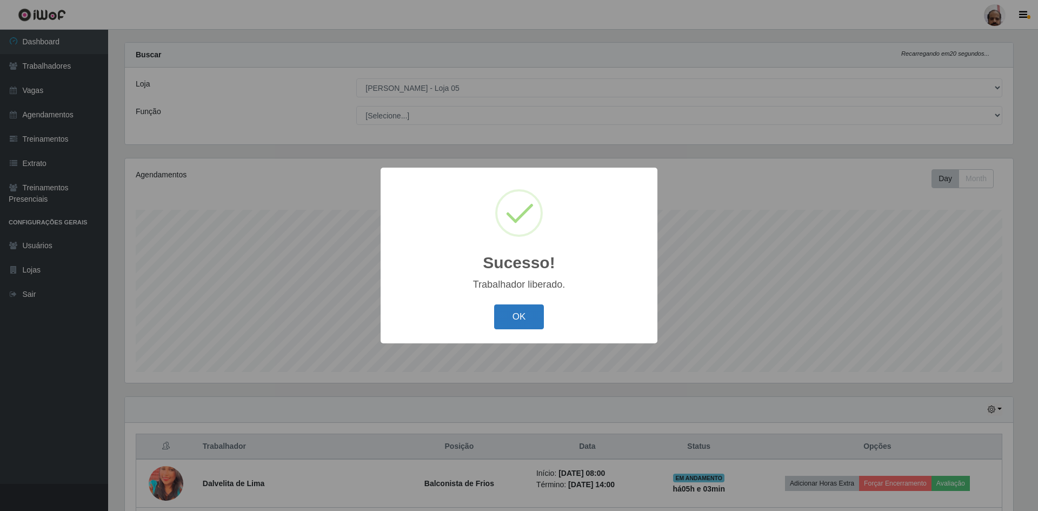
click at [524, 314] on button "OK" at bounding box center [519, 316] width 50 height 25
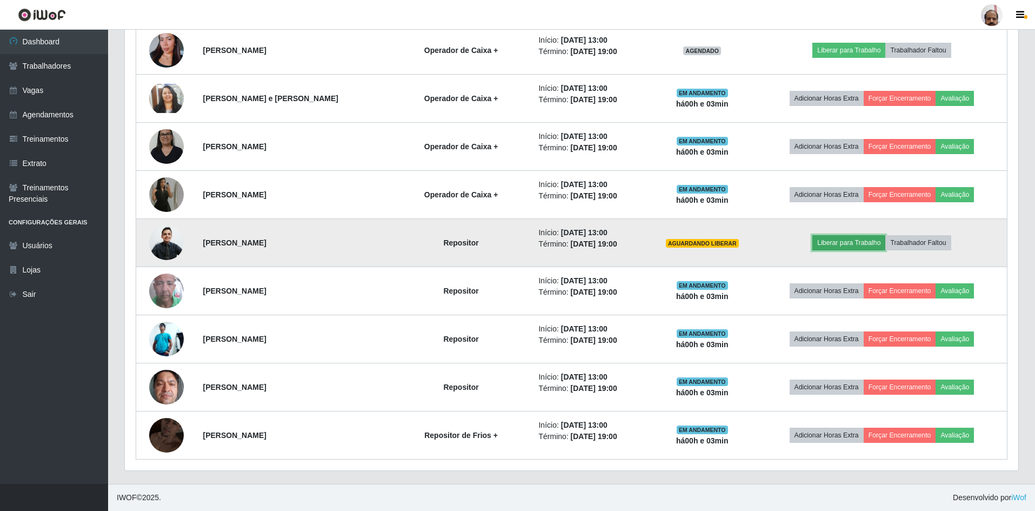
click at [853, 241] on button "Liberar para Trabalho" at bounding box center [848, 242] width 73 height 15
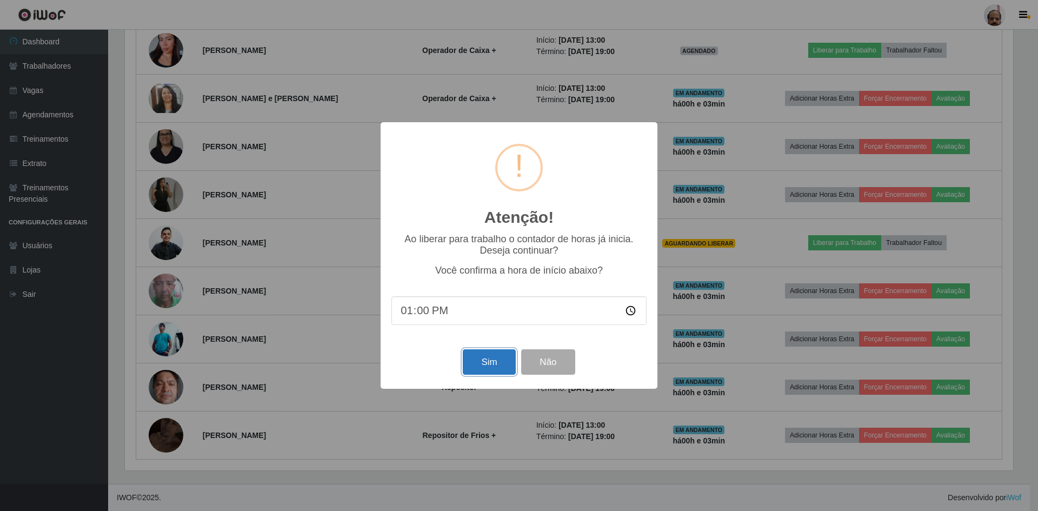
click at [496, 364] on button "Sim" at bounding box center [489, 361] width 52 height 25
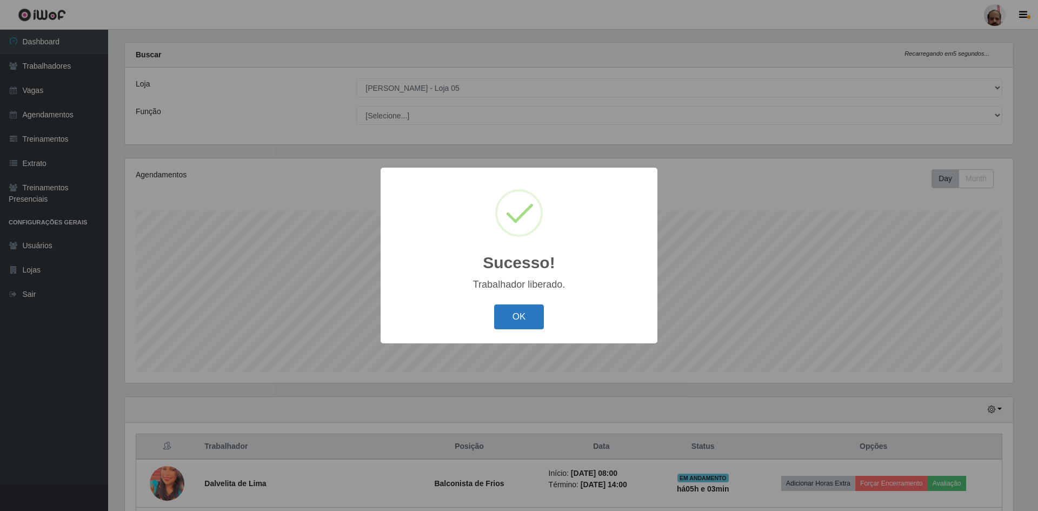
click at [513, 319] on button "OK" at bounding box center [519, 316] width 50 height 25
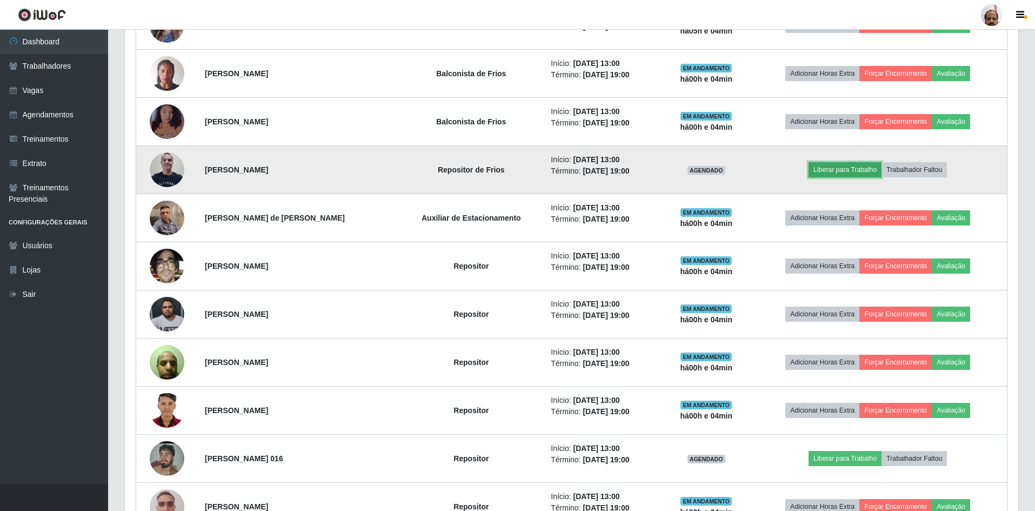
click at [831, 168] on button "Liberar para Trabalho" at bounding box center [844, 169] width 73 height 15
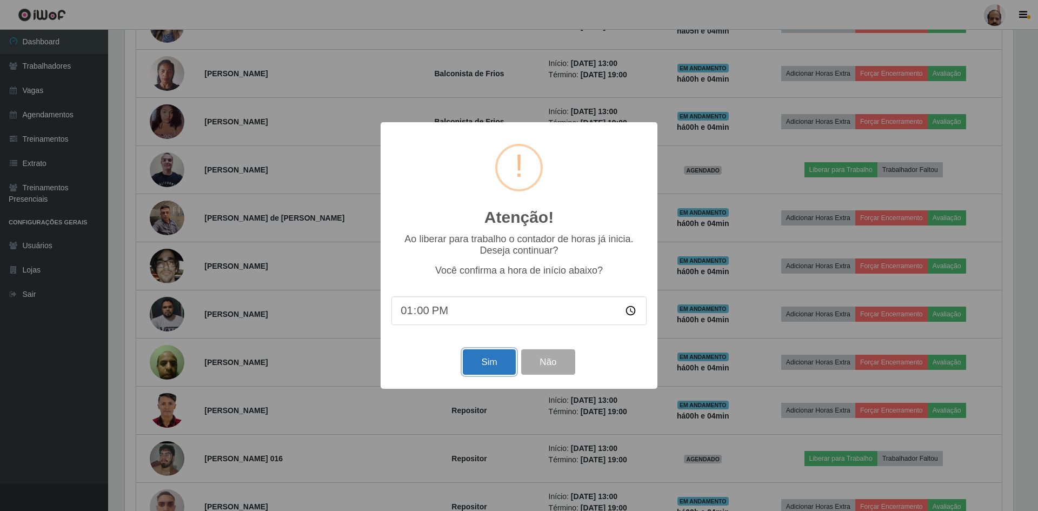
click at [479, 364] on button "Sim" at bounding box center [489, 361] width 52 height 25
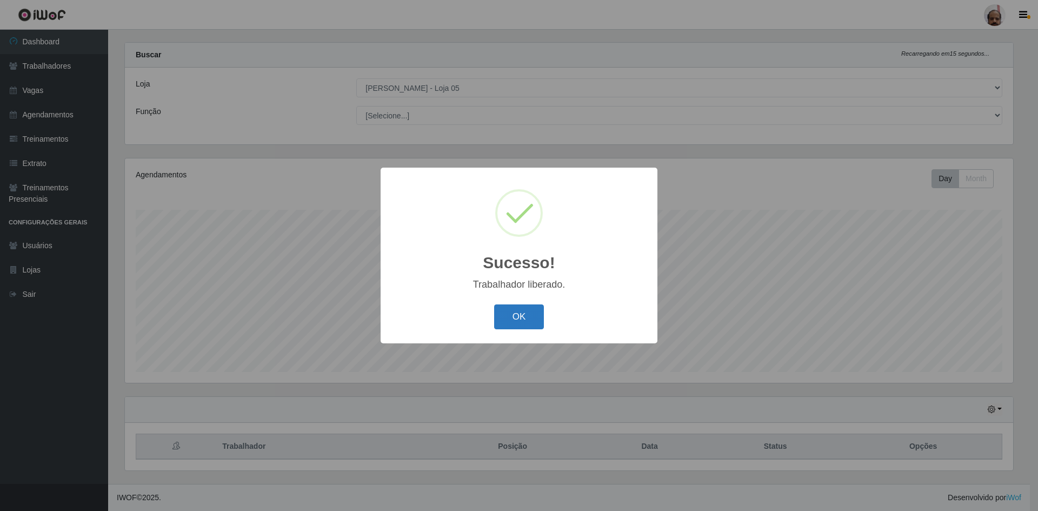
click at [517, 314] on button "OK" at bounding box center [519, 316] width 50 height 25
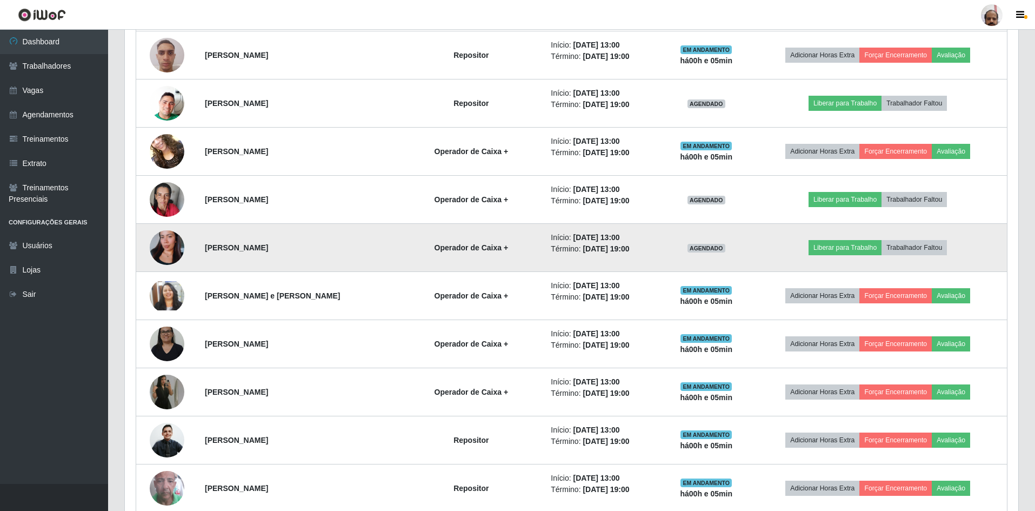
scroll to position [1578, 0]
